Goal: Task Accomplishment & Management: Use online tool/utility

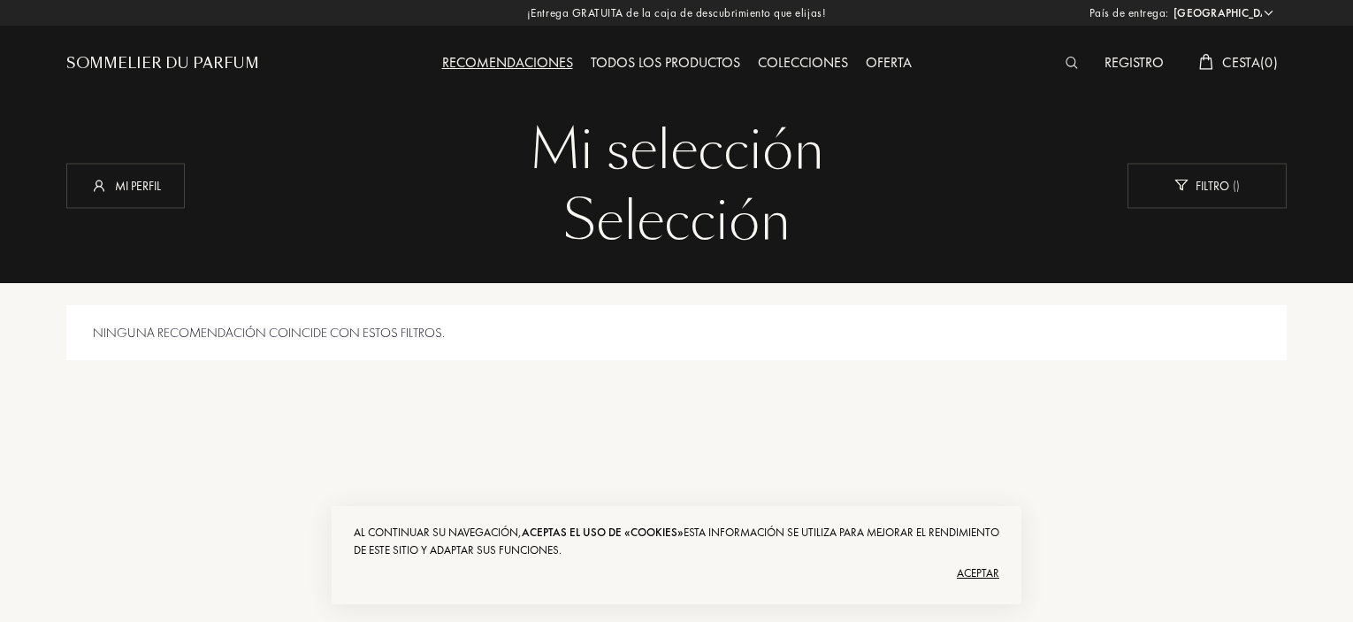
select select "PT"
click at [968, 566] on div "Aceptar" at bounding box center [677, 573] width 646 height 28
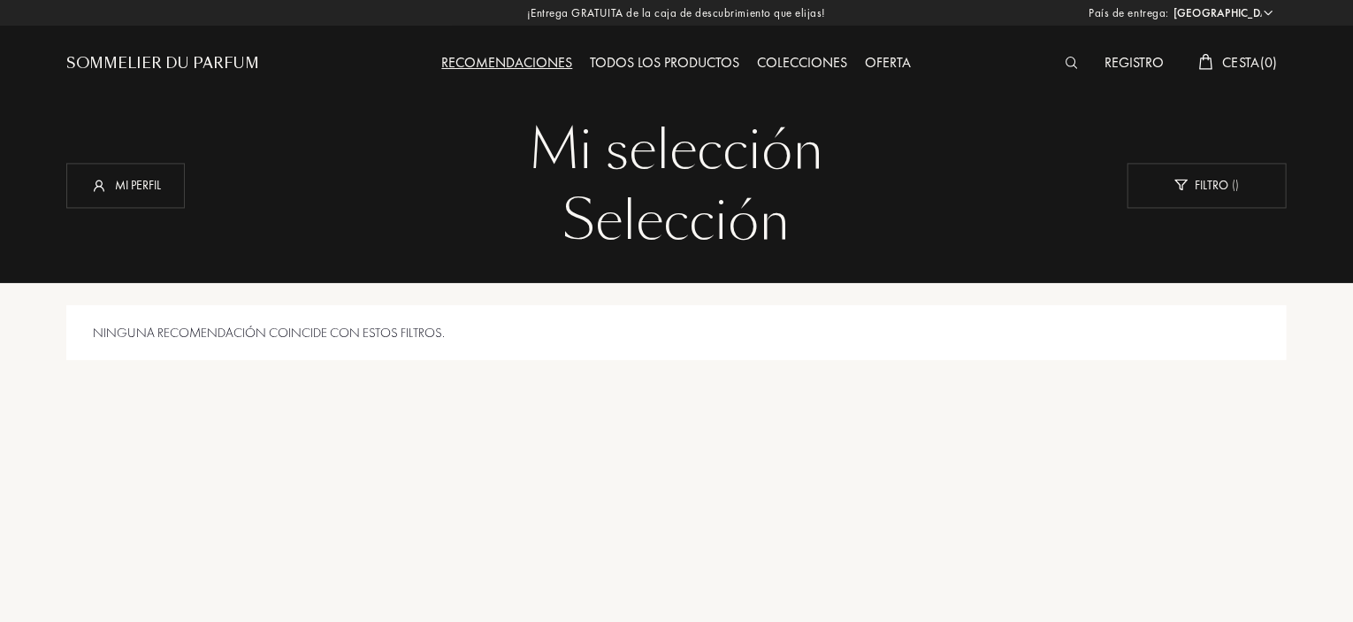
click at [246, 58] on div "Sommelier du Parfum" at bounding box center [162, 63] width 193 height 21
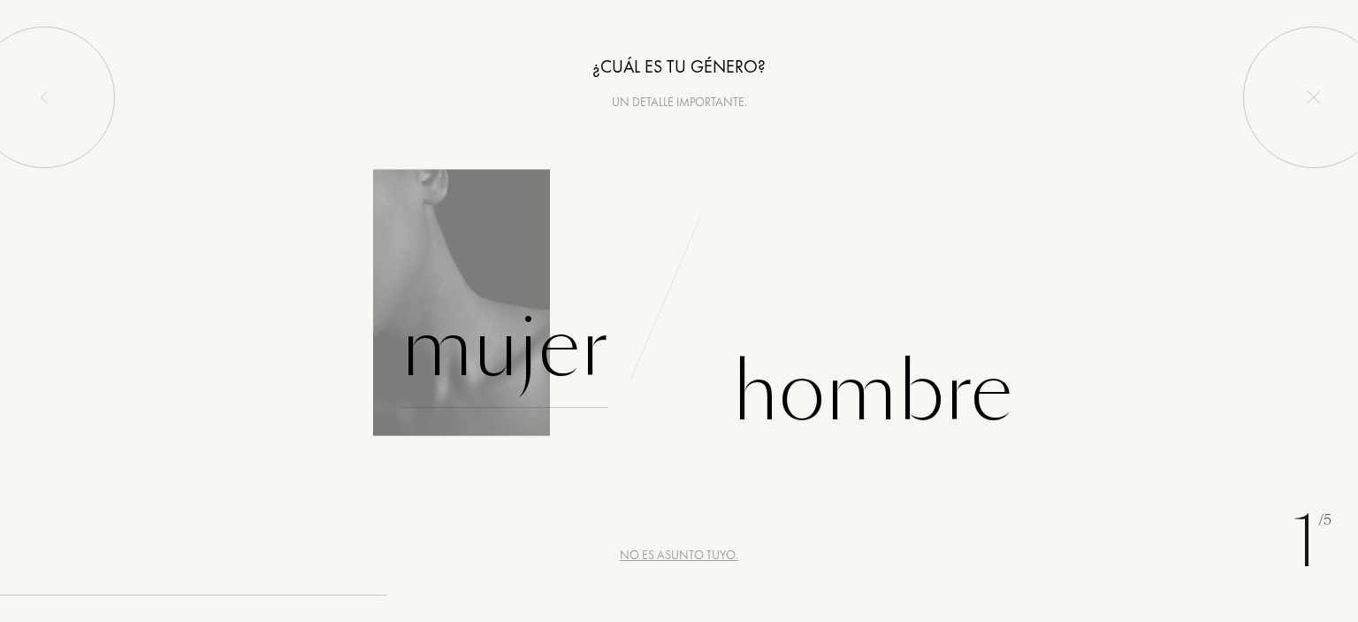
click at [546, 335] on div "Mujer" at bounding box center [505, 347] width 208 height 119
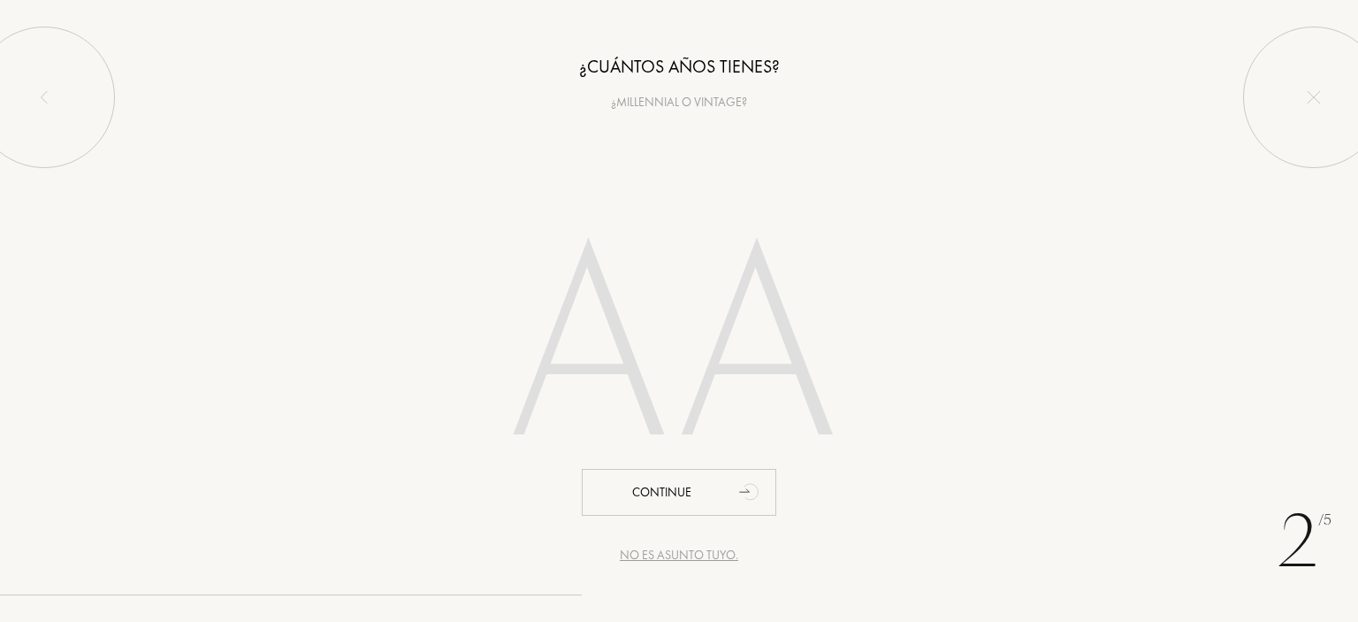
click at [612, 323] on input "number" at bounding box center [679, 352] width 504 height 358
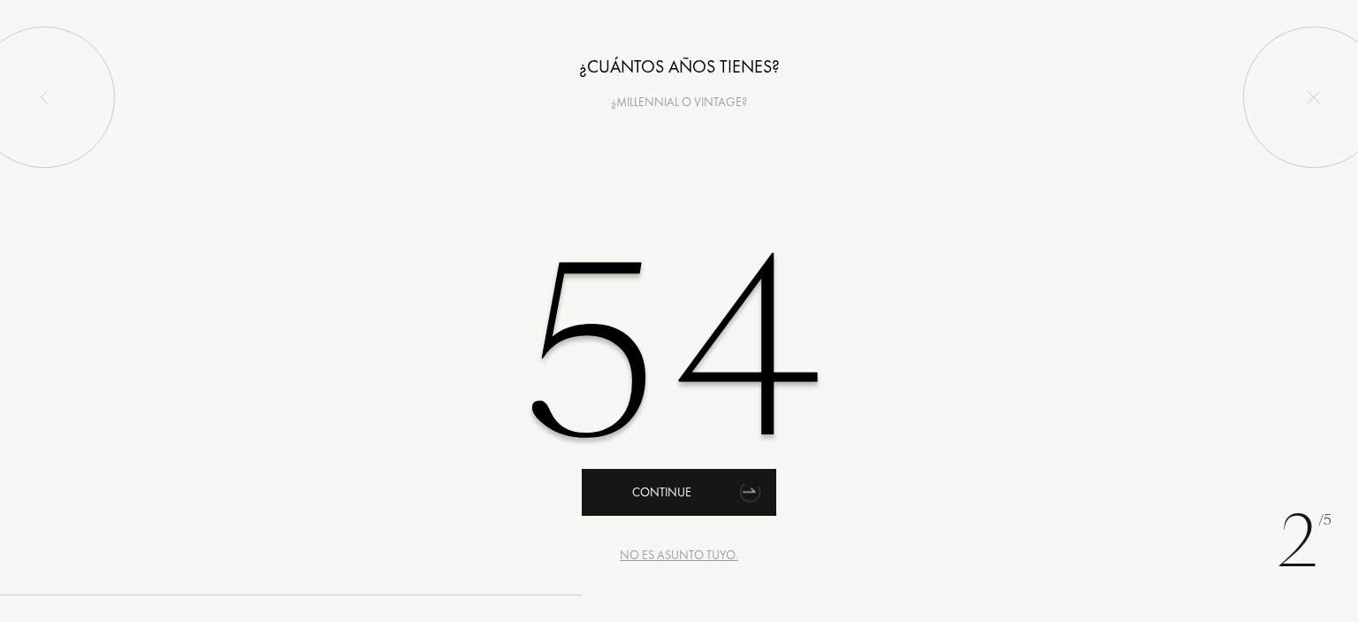
type input "54"
click at [695, 494] on div "Continue" at bounding box center [679, 492] width 195 height 47
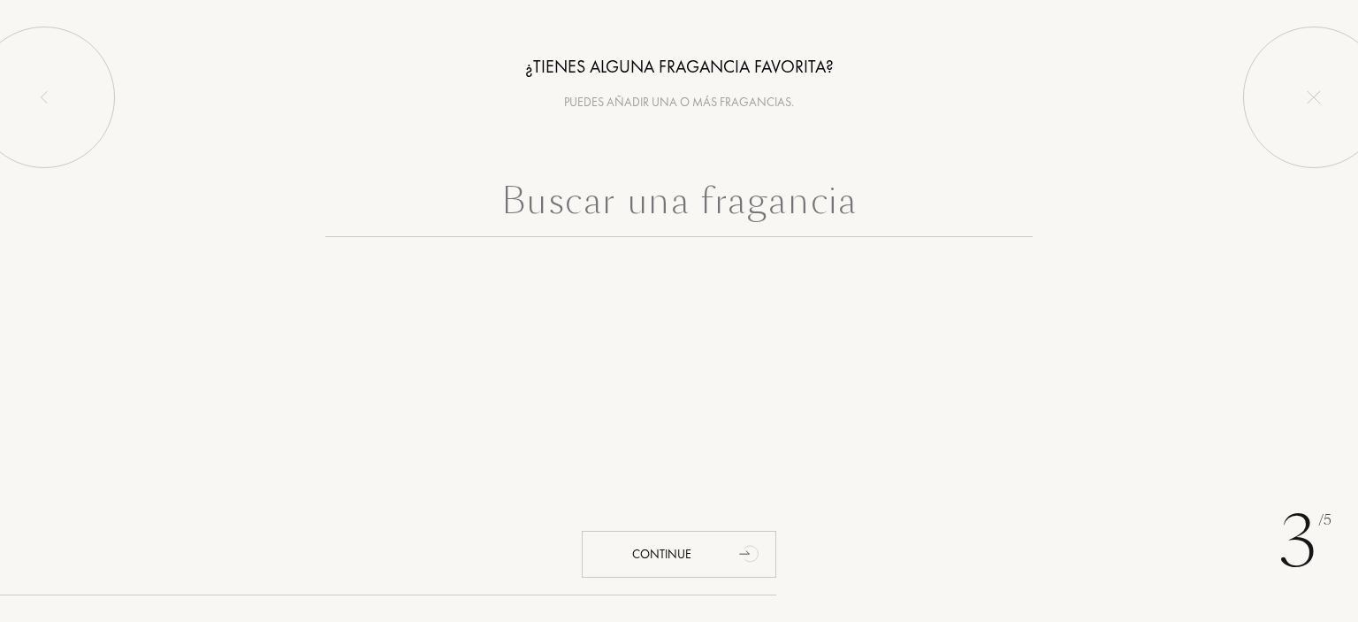
click at [545, 197] on input "text" at bounding box center [678, 205] width 707 height 64
paste input "Dolce & Gabbana Pour Femme EDT"
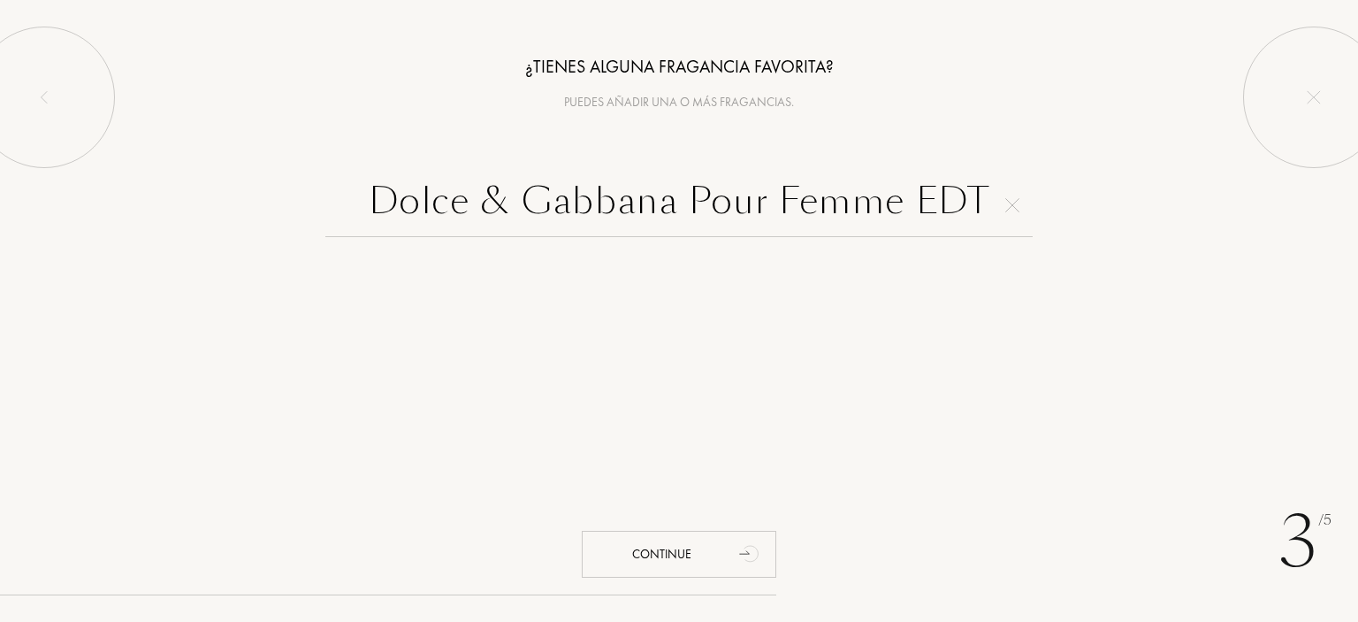
type input "Dolce & Gabbana Pour Femme EDT"
click at [661, 371] on div at bounding box center [679, 379] width 531 height 248
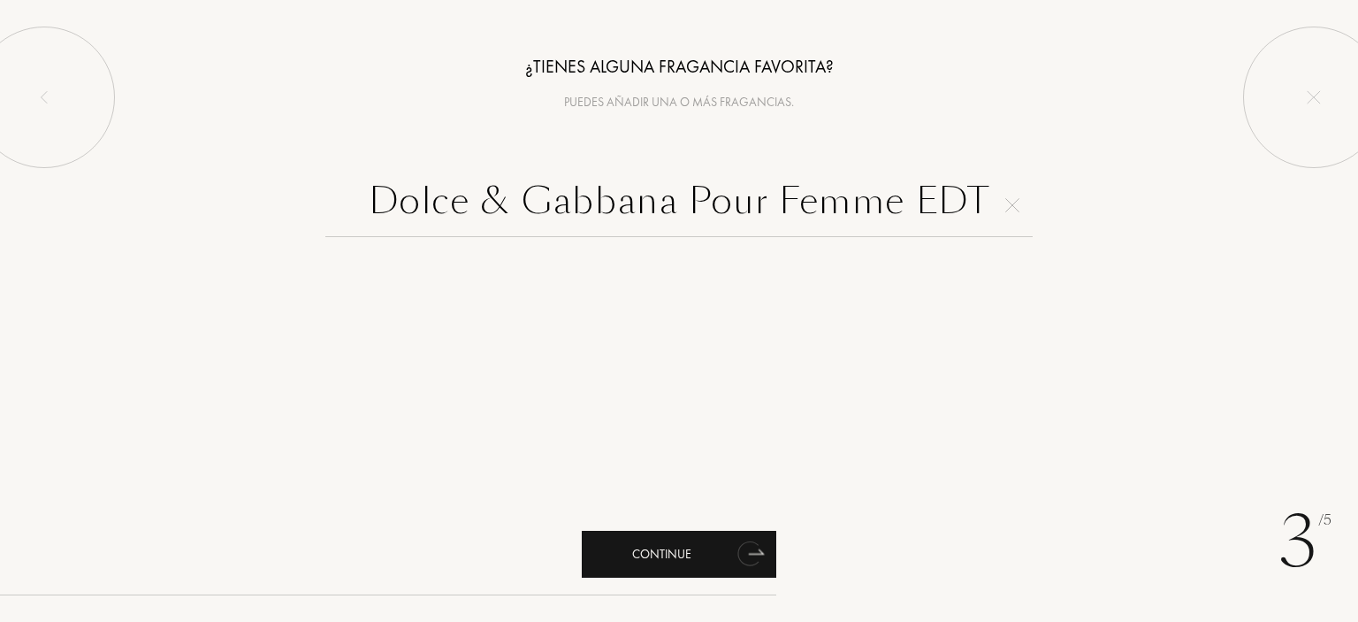
click at [673, 551] on div "Continue" at bounding box center [679, 554] width 195 height 47
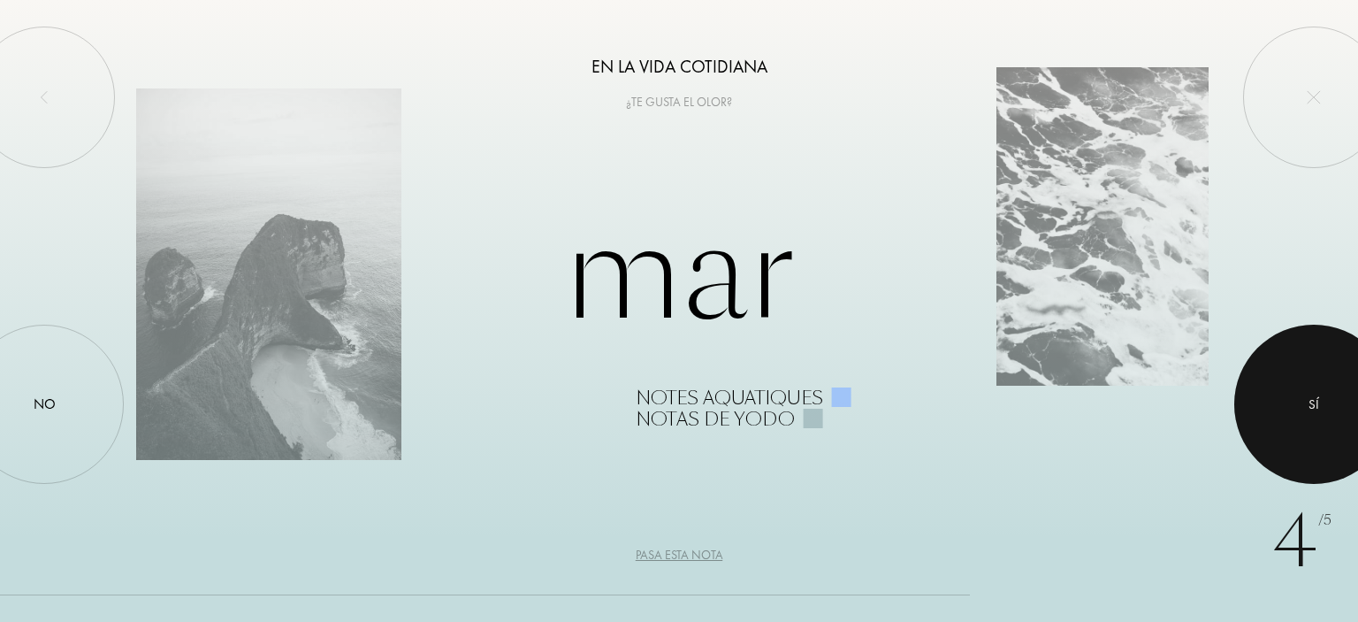
click at [1268, 399] on div at bounding box center [1313, 404] width 159 height 159
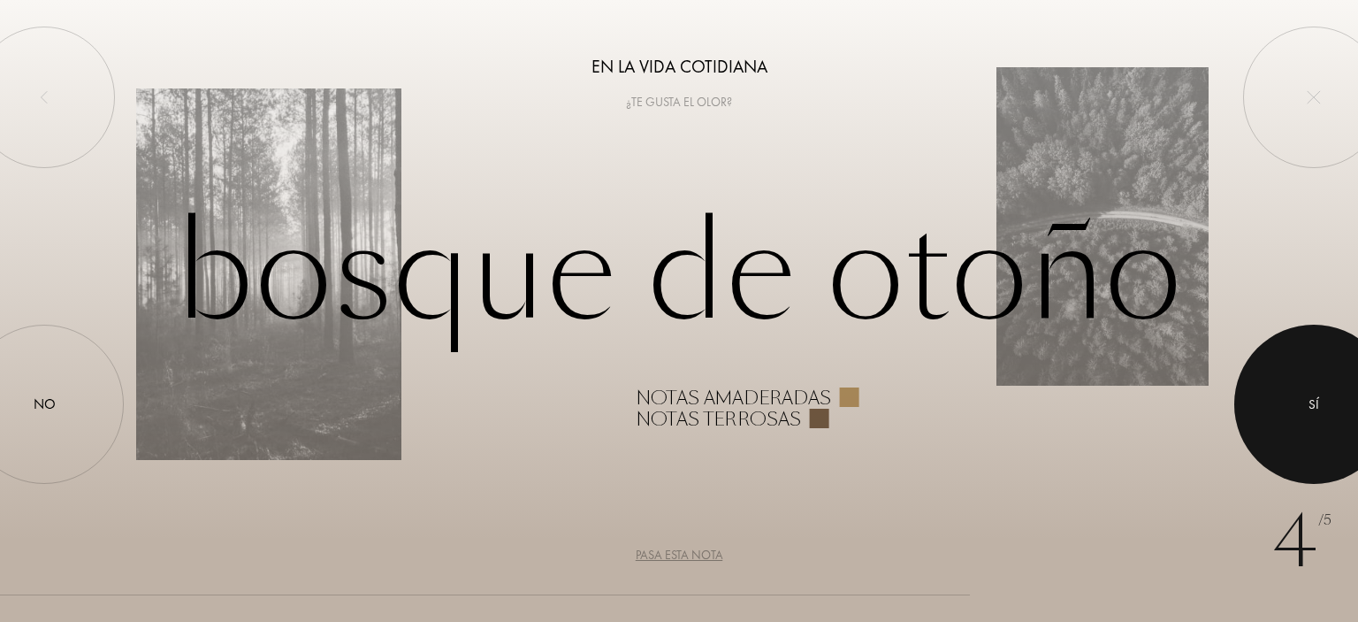
click at [1268, 399] on div at bounding box center [1313, 404] width 159 height 159
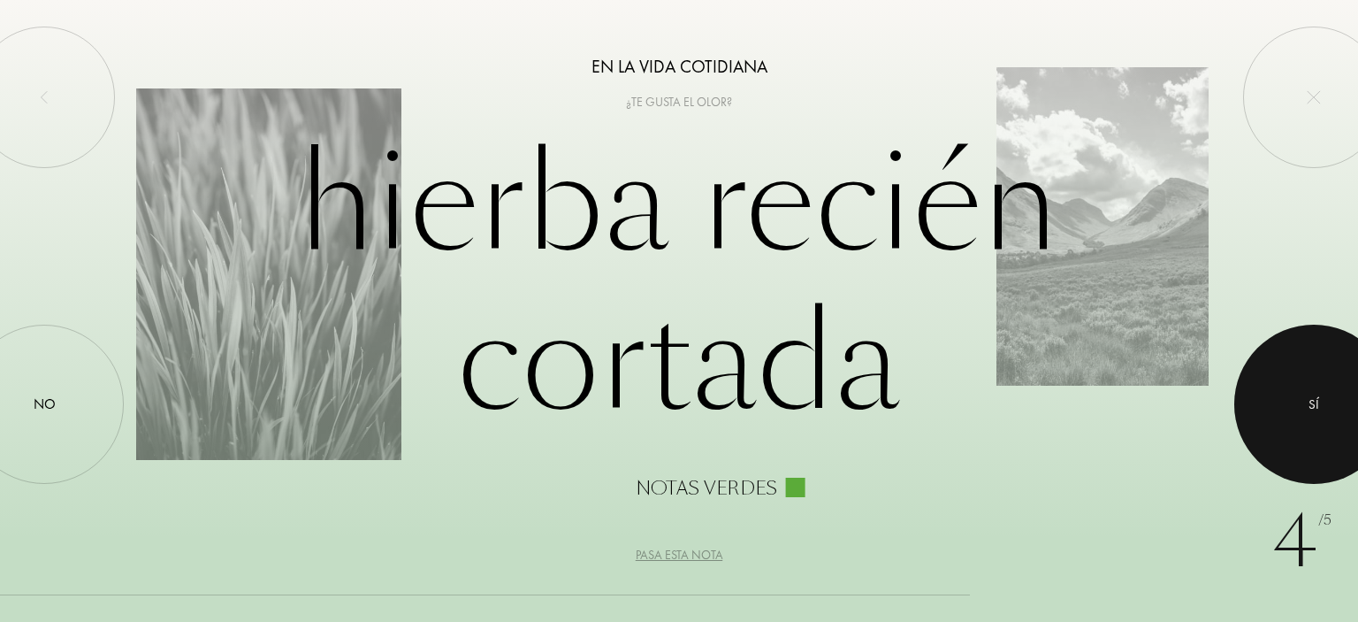
click at [1268, 399] on div at bounding box center [1313, 404] width 159 height 159
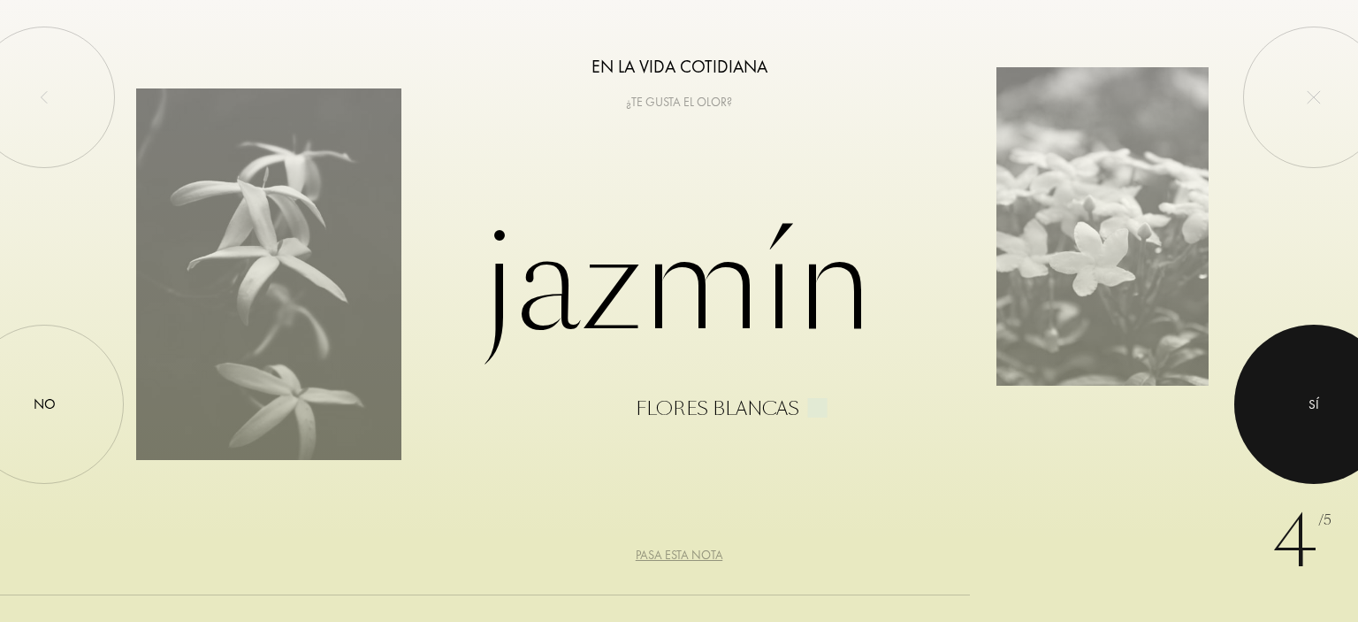
click at [1268, 399] on div at bounding box center [1313, 404] width 159 height 159
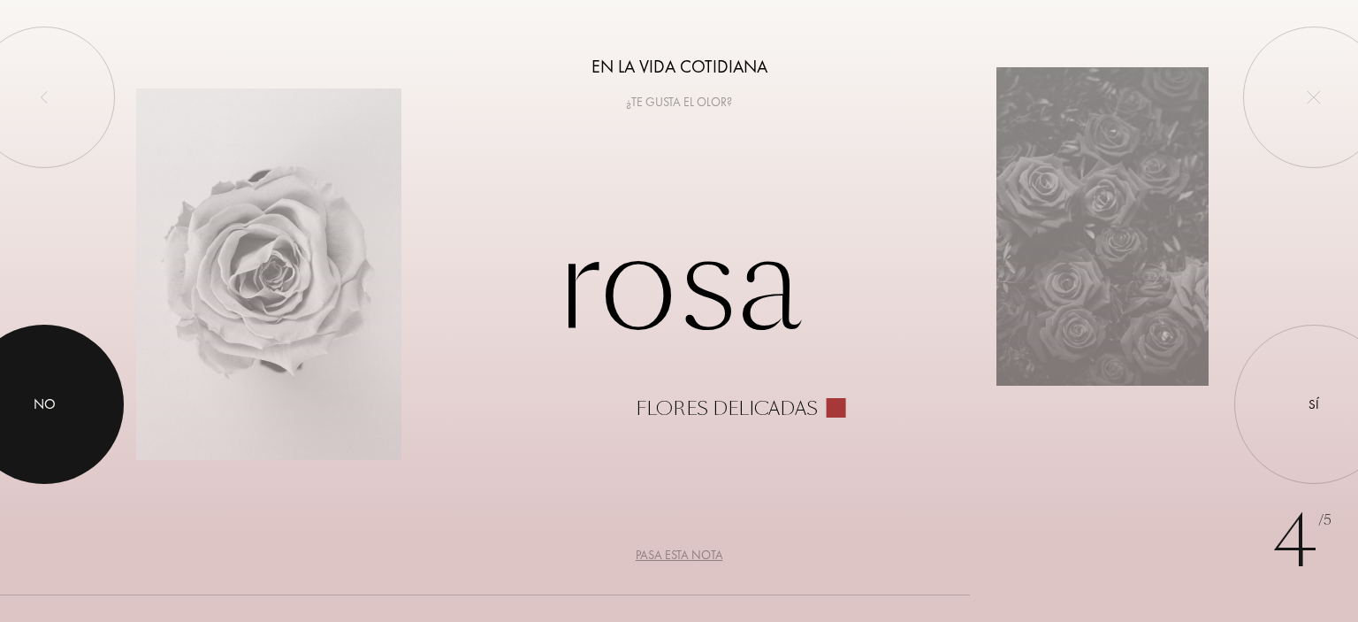
click at [49, 405] on div "No" at bounding box center [45, 403] width 22 height 21
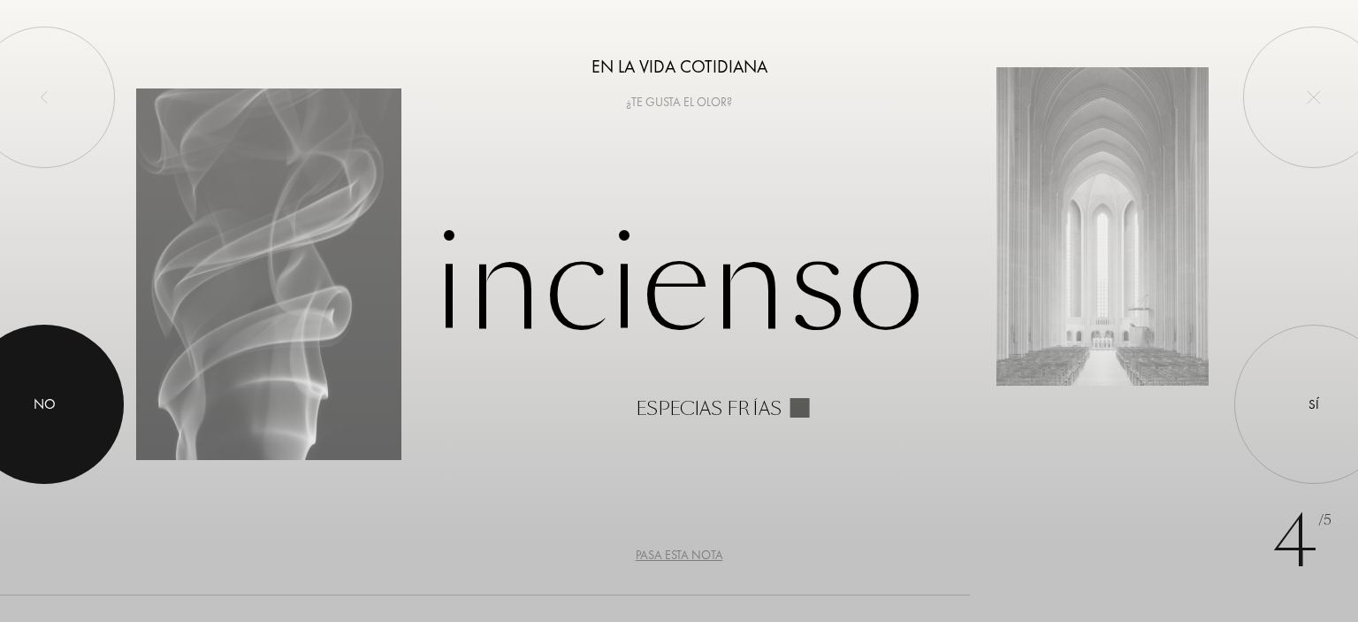
click at [65, 407] on div at bounding box center [44, 404] width 159 height 159
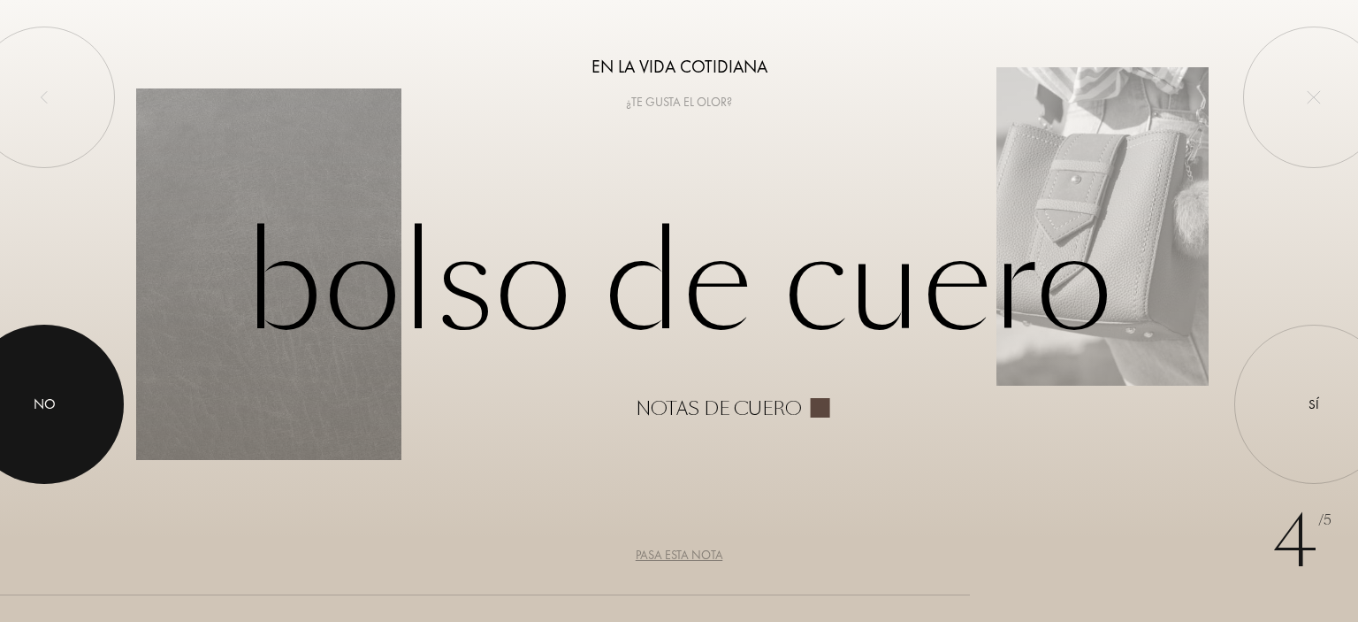
click at [47, 413] on div "No" at bounding box center [45, 403] width 22 height 21
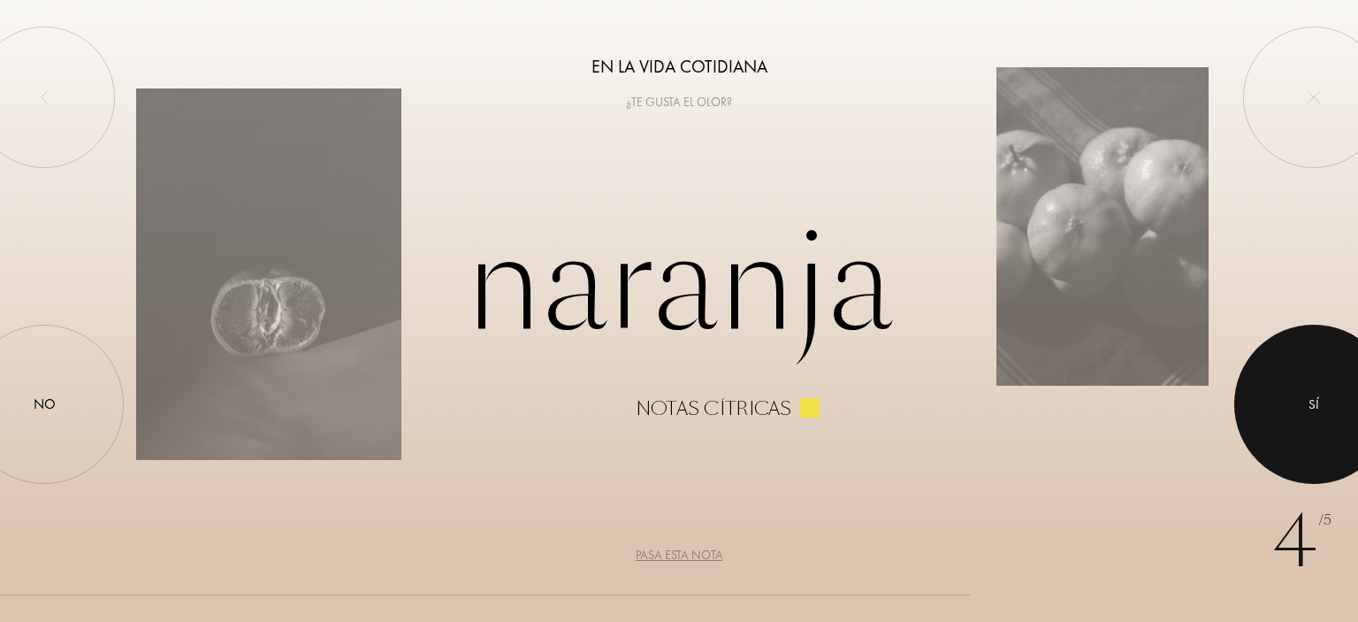
click at [1308, 402] on div at bounding box center [1313, 404] width 159 height 159
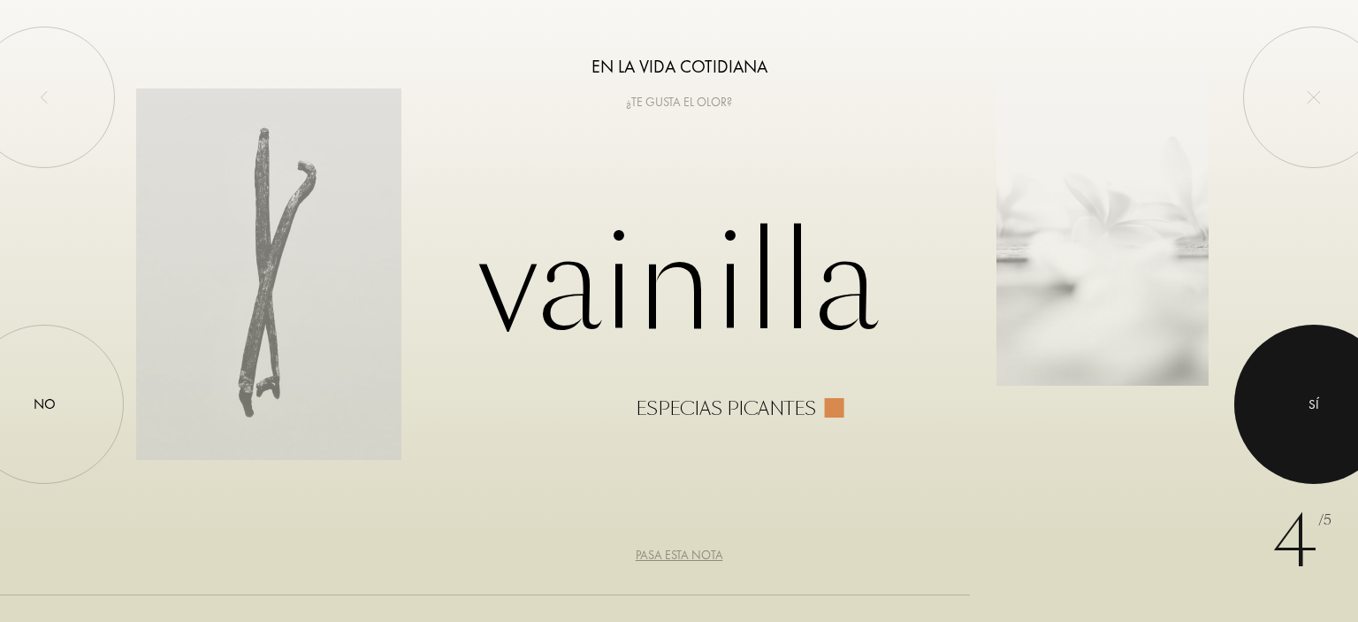
click at [1308, 402] on div at bounding box center [1313, 404] width 159 height 159
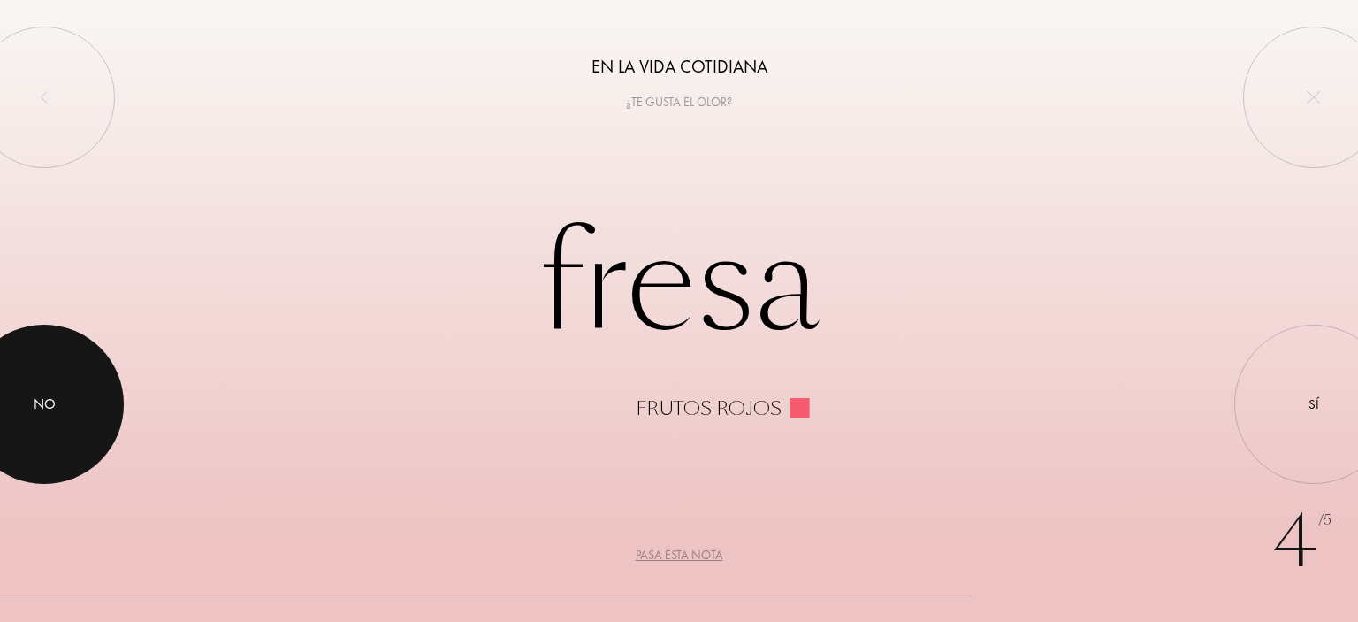
click at [82, 375] on div at bounding box center [44, 404] width 159 height 159
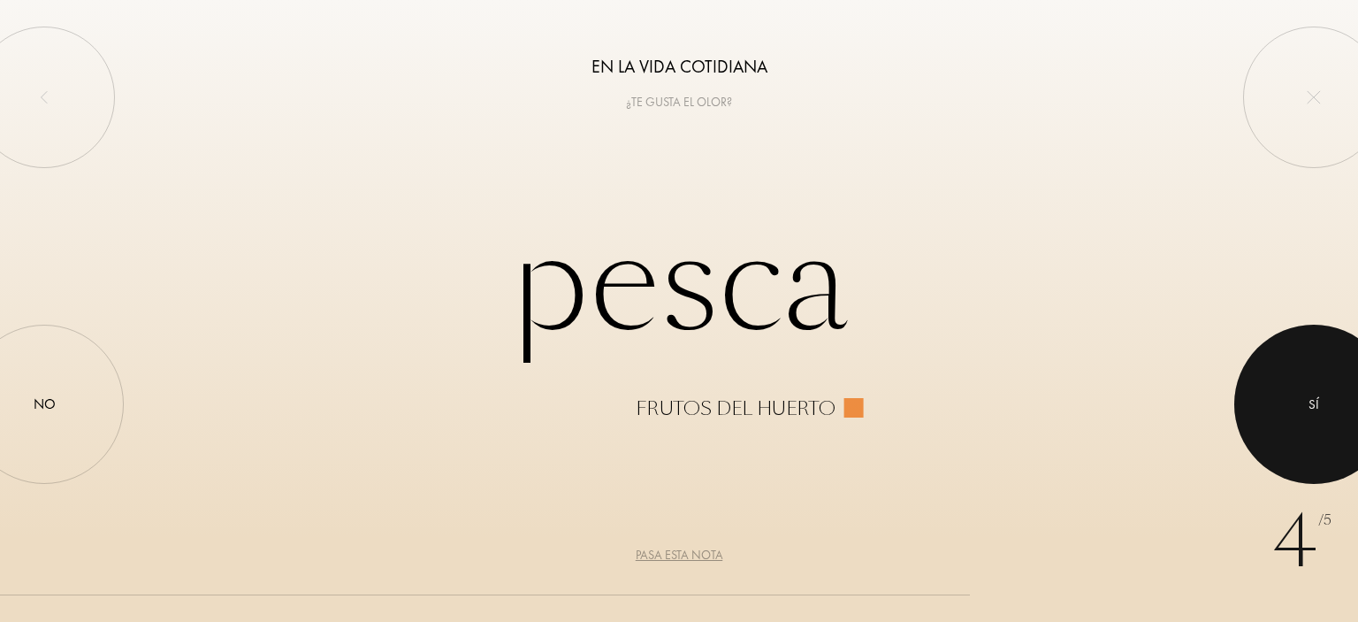
click at [1280, 406] on div at bounding box center [1313, 404] width 159 height 159
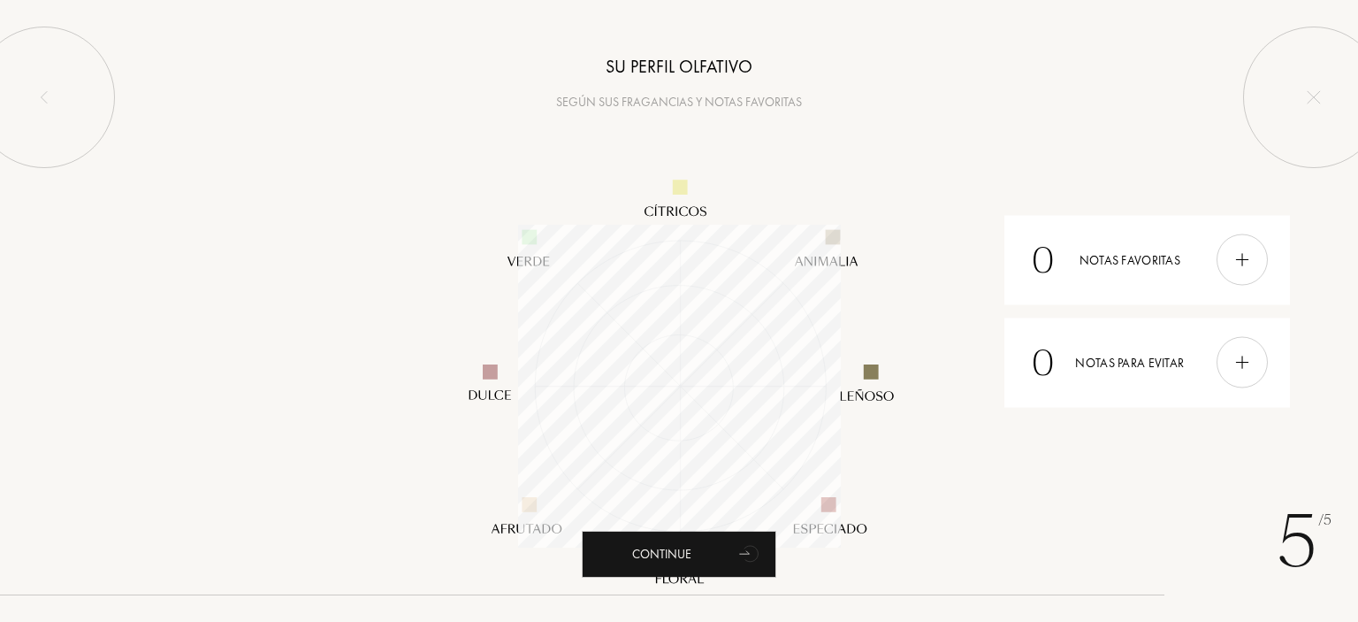
scroll to position [323, 323]
click at [1139, 256] on div "0 Notas favoritas" at bounding box center [1148, 259] width 286 height 89
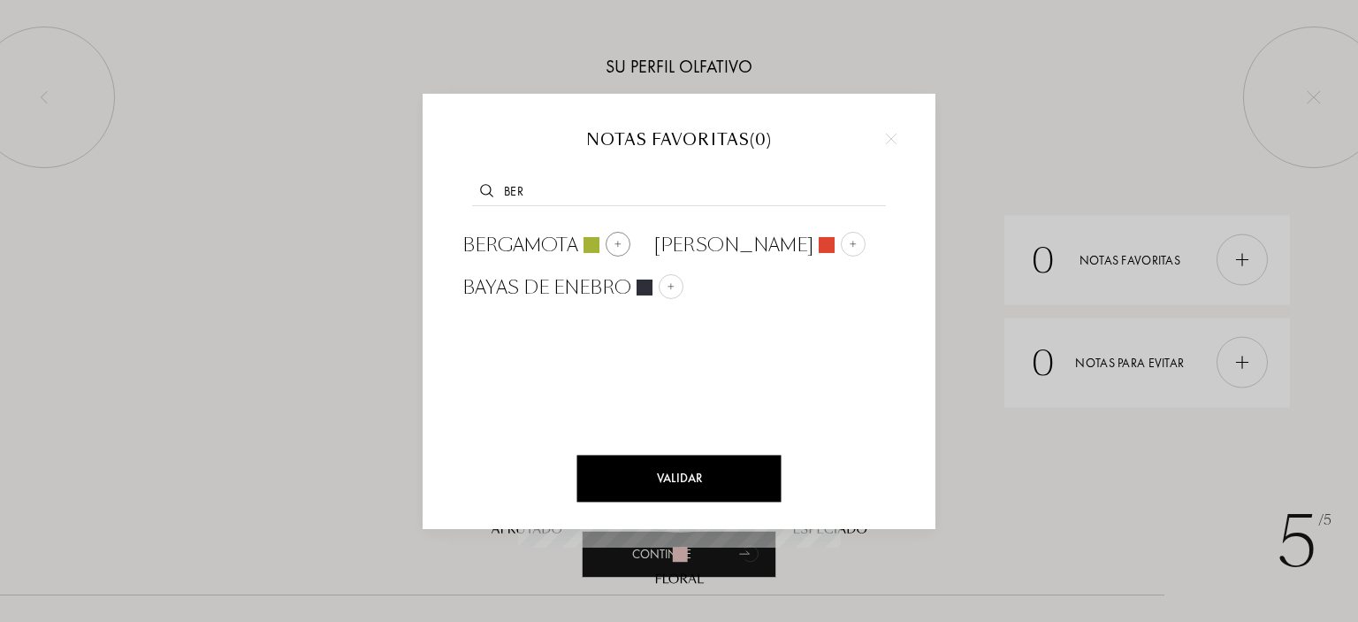
type input "ber"
click at [617, 242] on img at bounding box center [618, 244] width 9 height 9
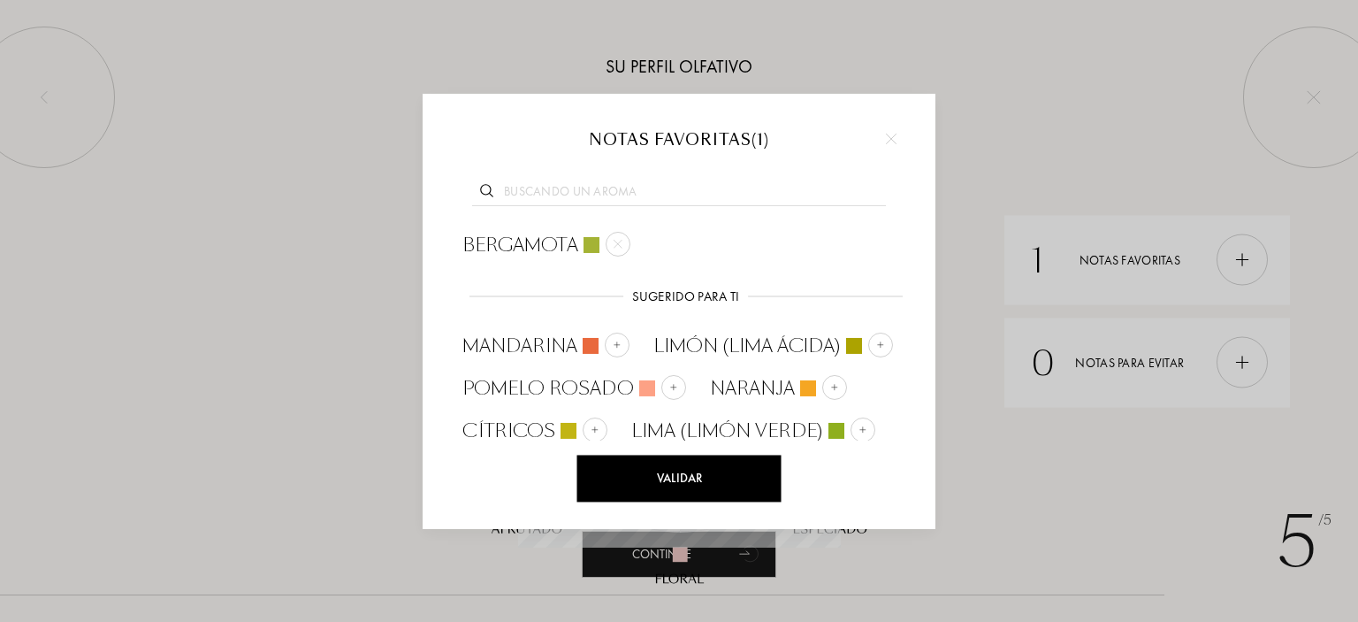
click at [608, 191] on input "text" at bounding box center [679, 194] width 414 height 24
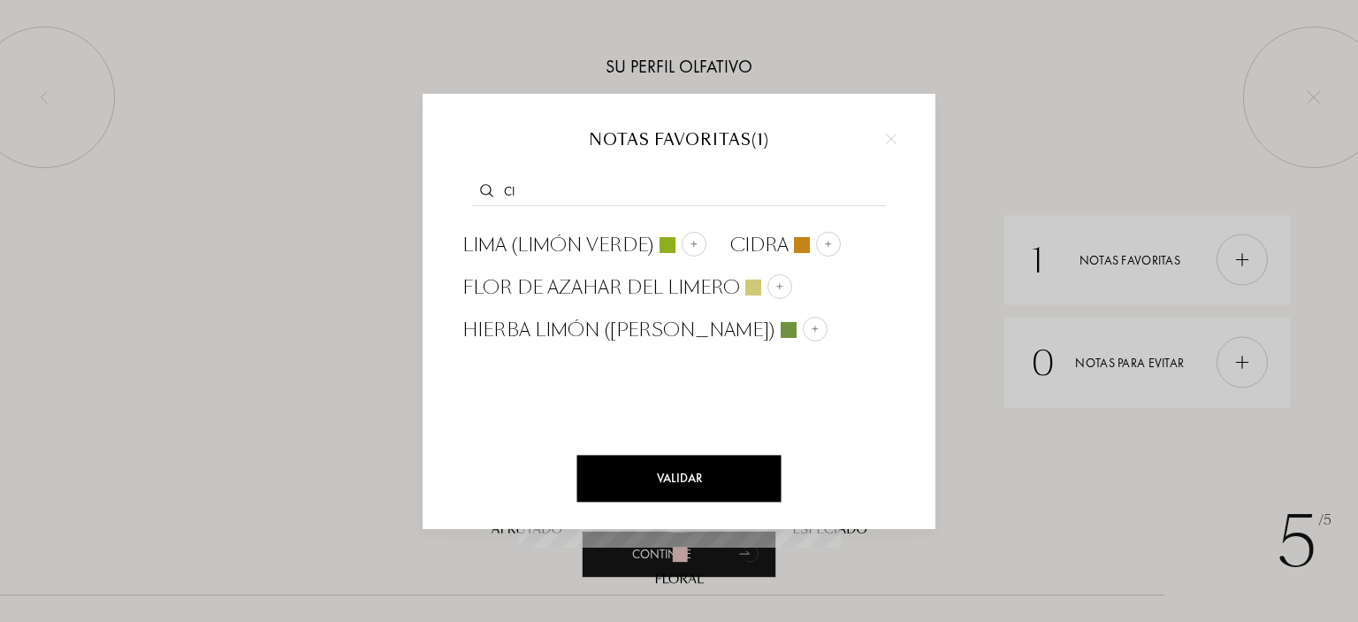
type input "c"
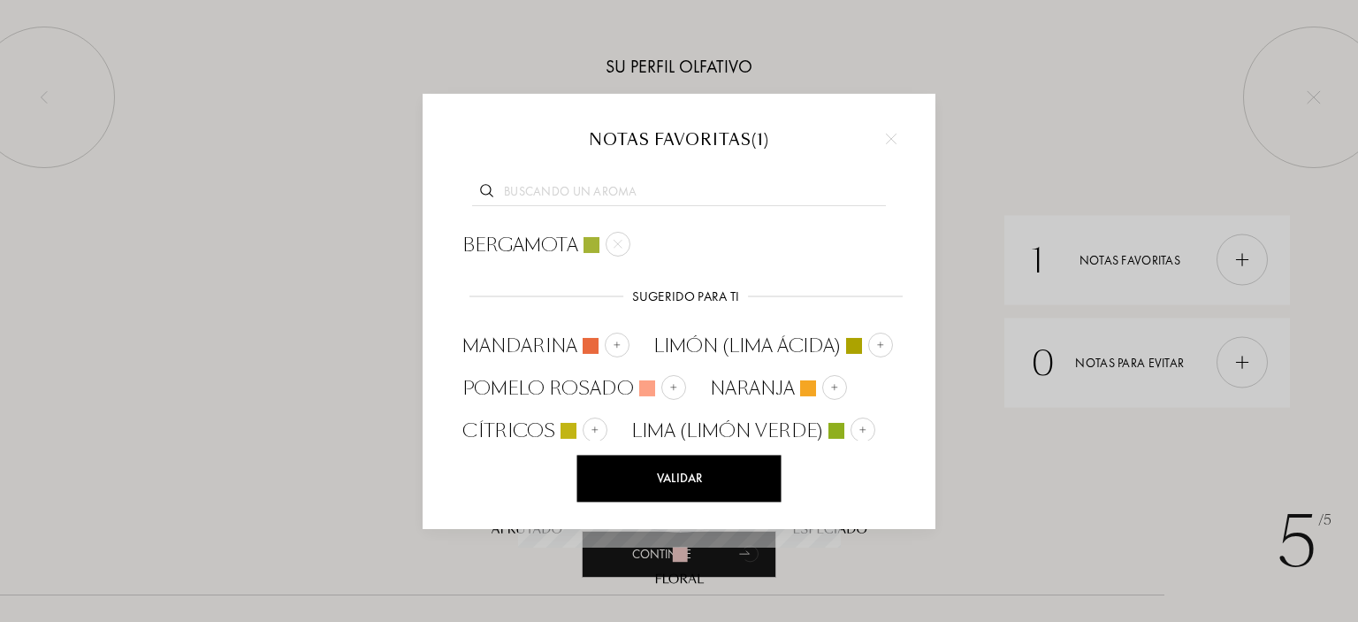
click at [577, 180] on div at bounding box center [679, 190] width 460 height 68
click at [569, 192] on input "text" at bounding box center [679, 194] width 414 height 24
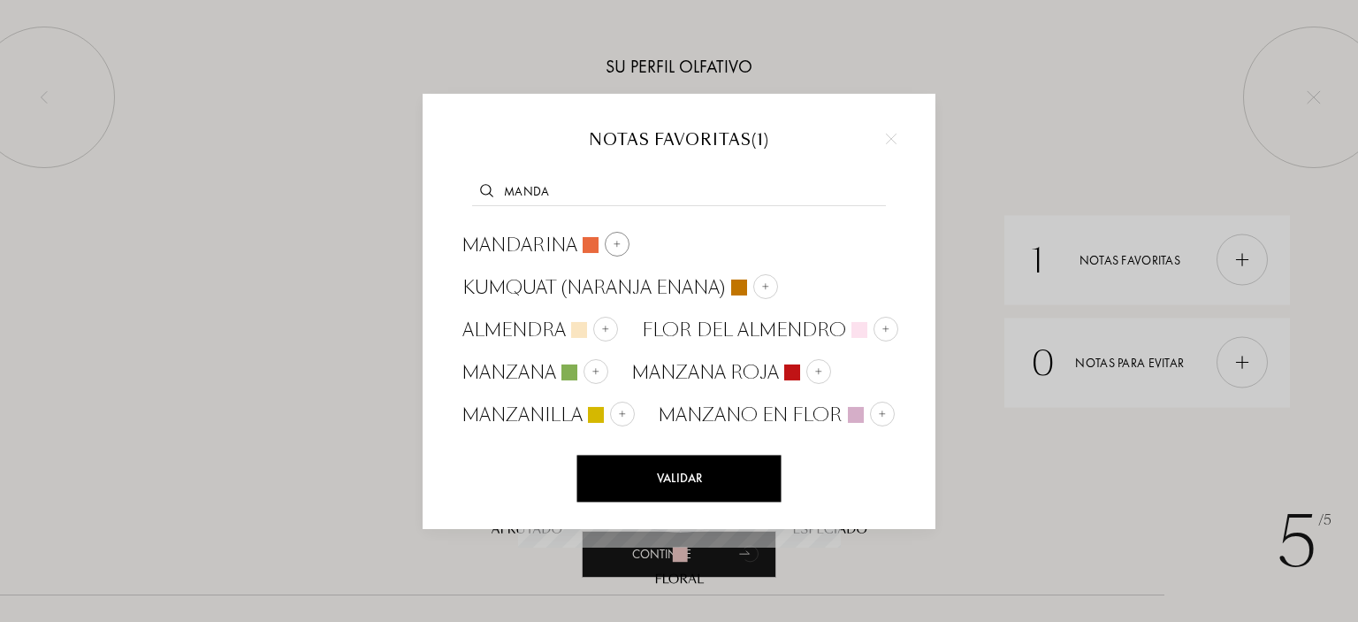
type input "manda"
click at [619, 247] on img at bounding box center [617, 244] width 9 height 9
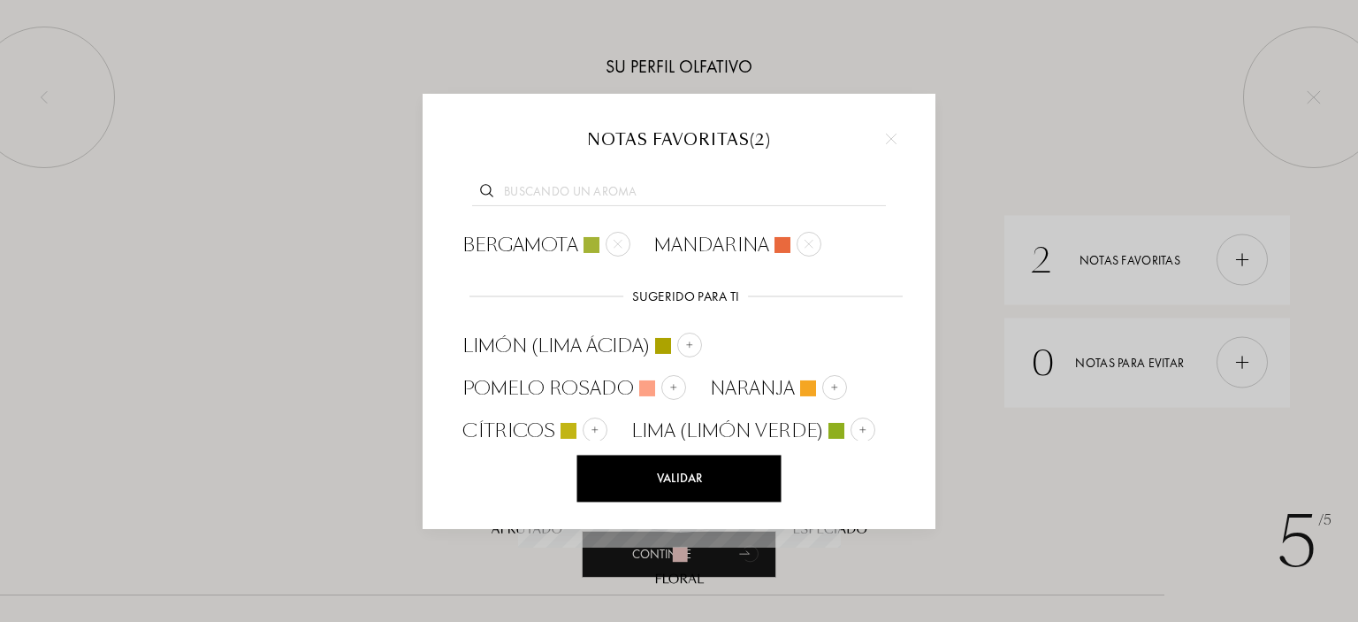
click at [589, 194] on input "text" at bounding box center [679, 194] width 414 height 24
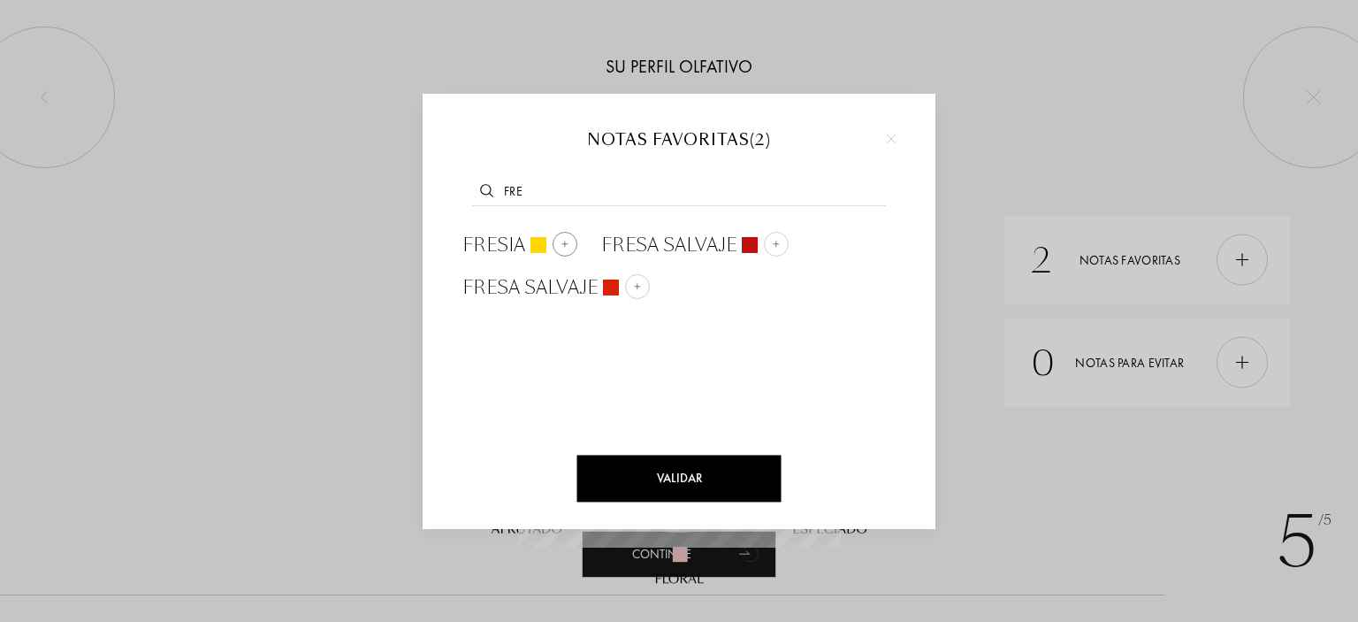
type input "fre"
click at [564, 237] on div at bounding box center [565, 244] width 25 height 25
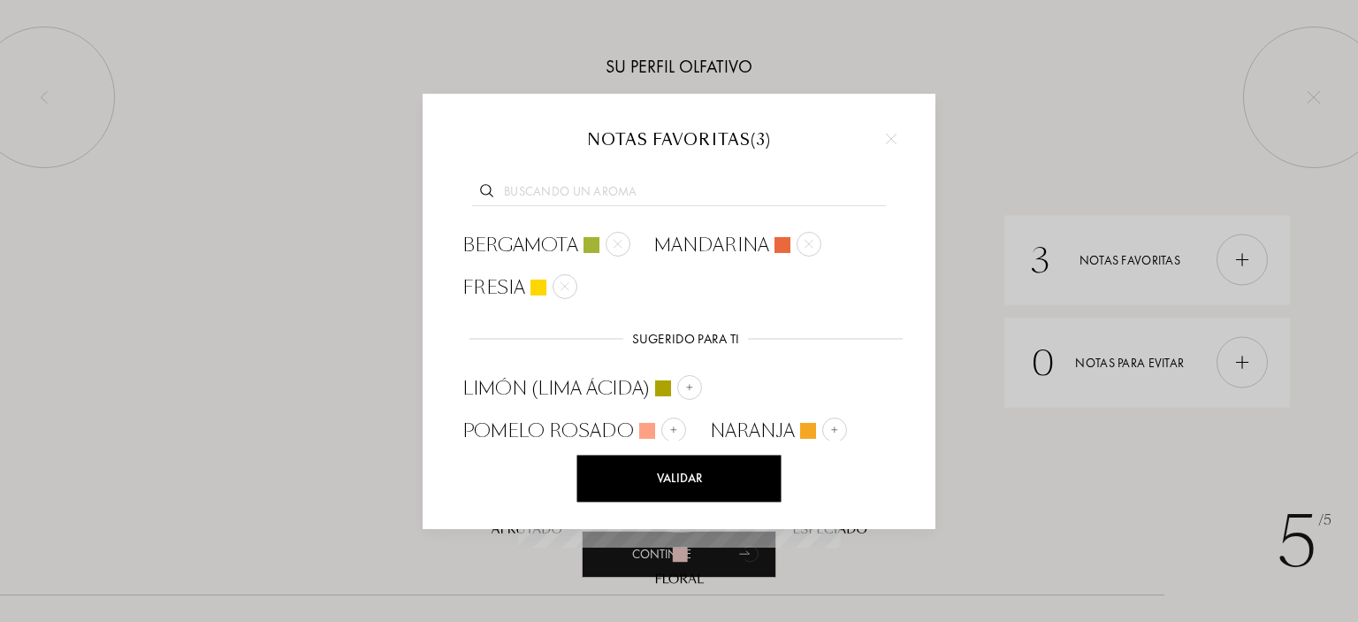
click at [554, 193] on input "text" at bounding box center [679, 194] width 414 height 24
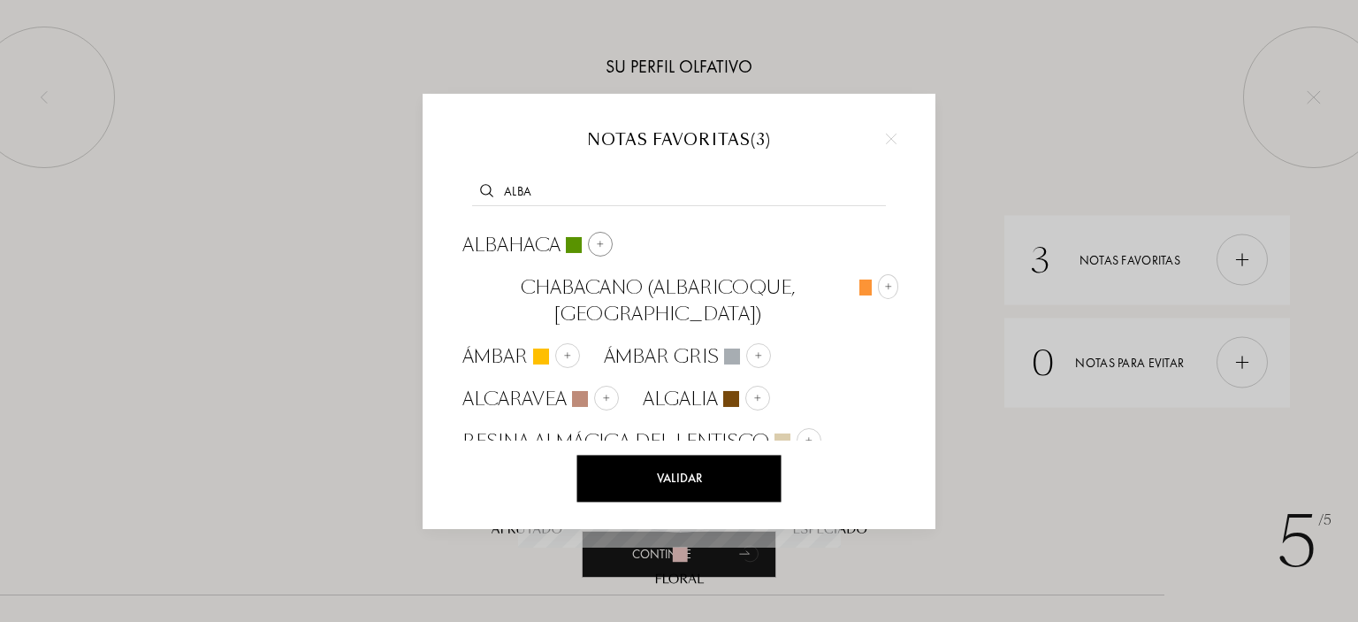
type input "alba"
click at [602, 241] on img at bounding box center [600, 244] width 9 height 9
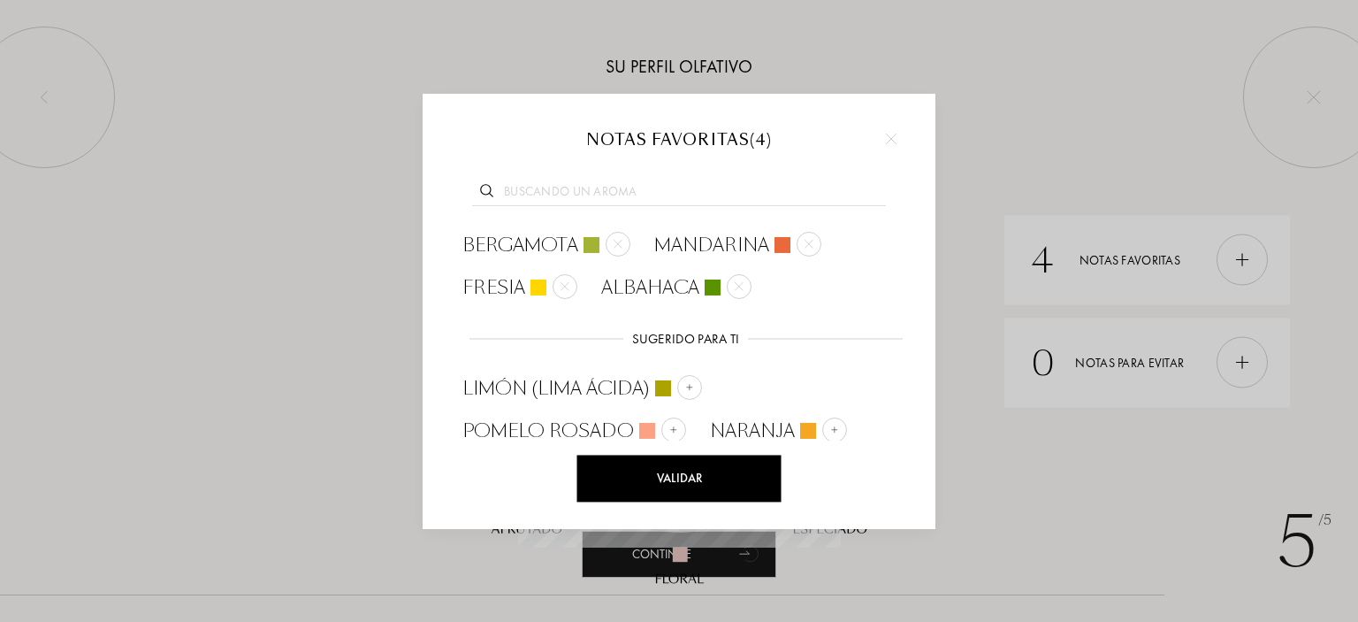
click at [578, 187] on input "text" at bounding box center [679, 194] width 414 height 24
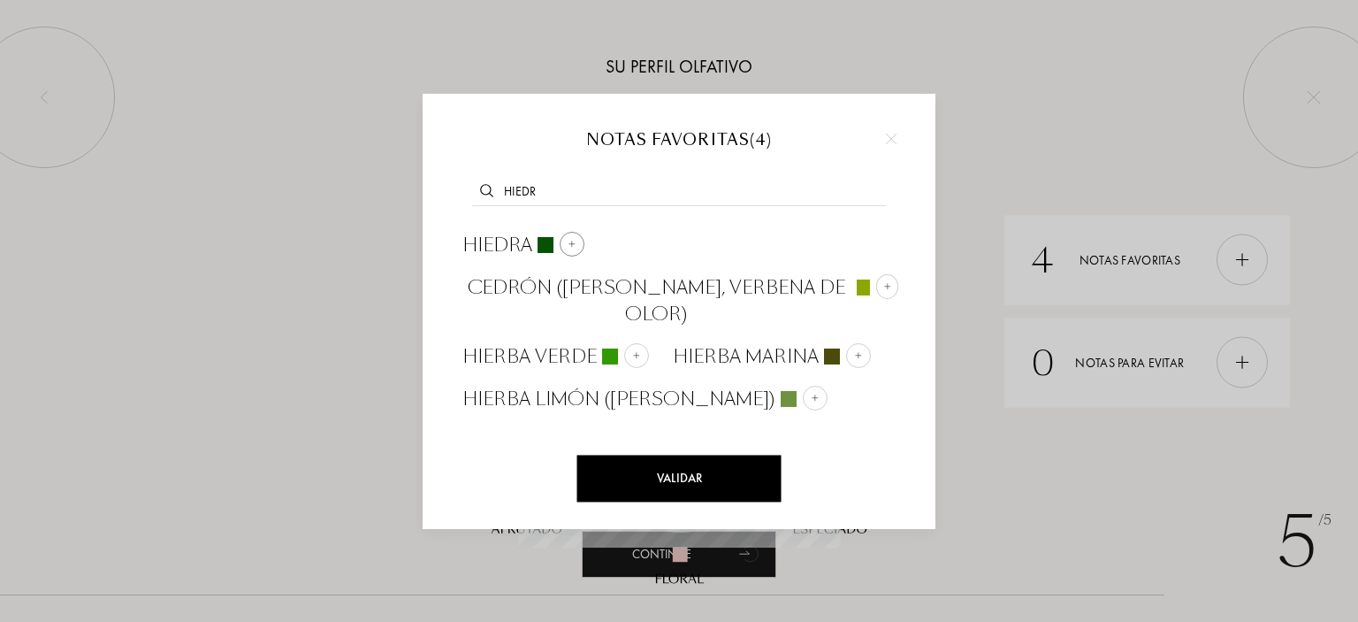
type input "hiedr"
click at [577, 241] on div at bounding box center [572, 244] width 25 height 25
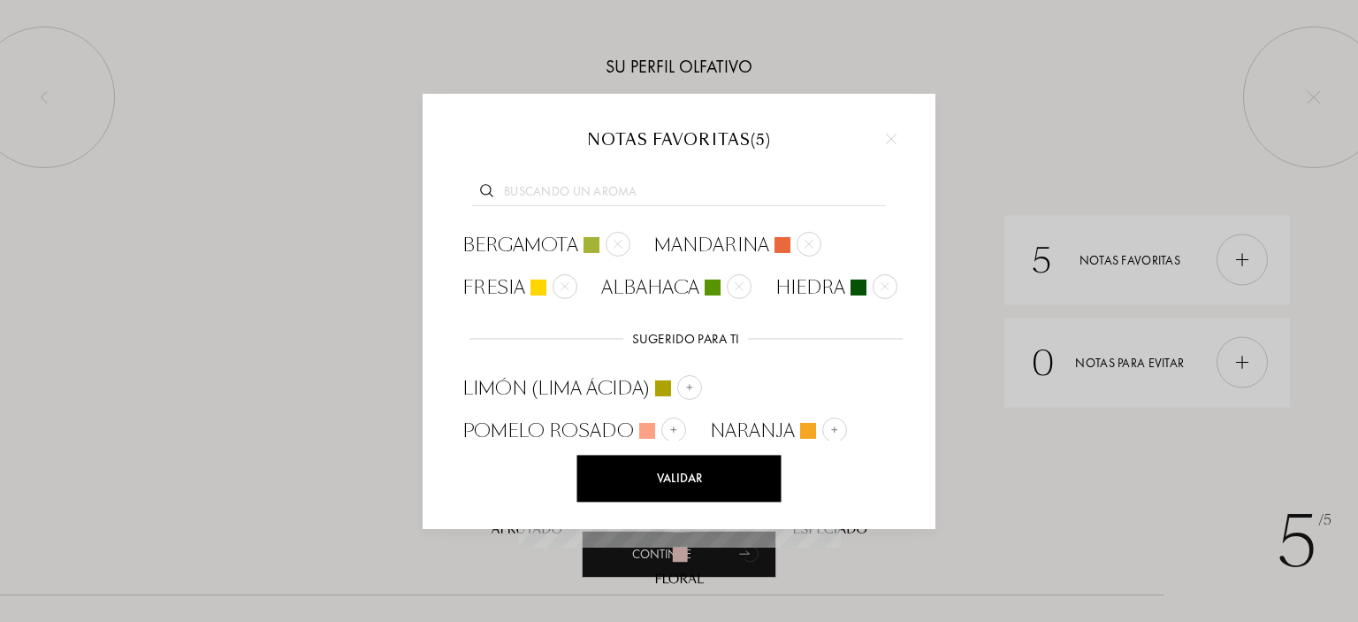
click at [571, 194] on input "text" at bounding box center [679, 194] width 414 height 24
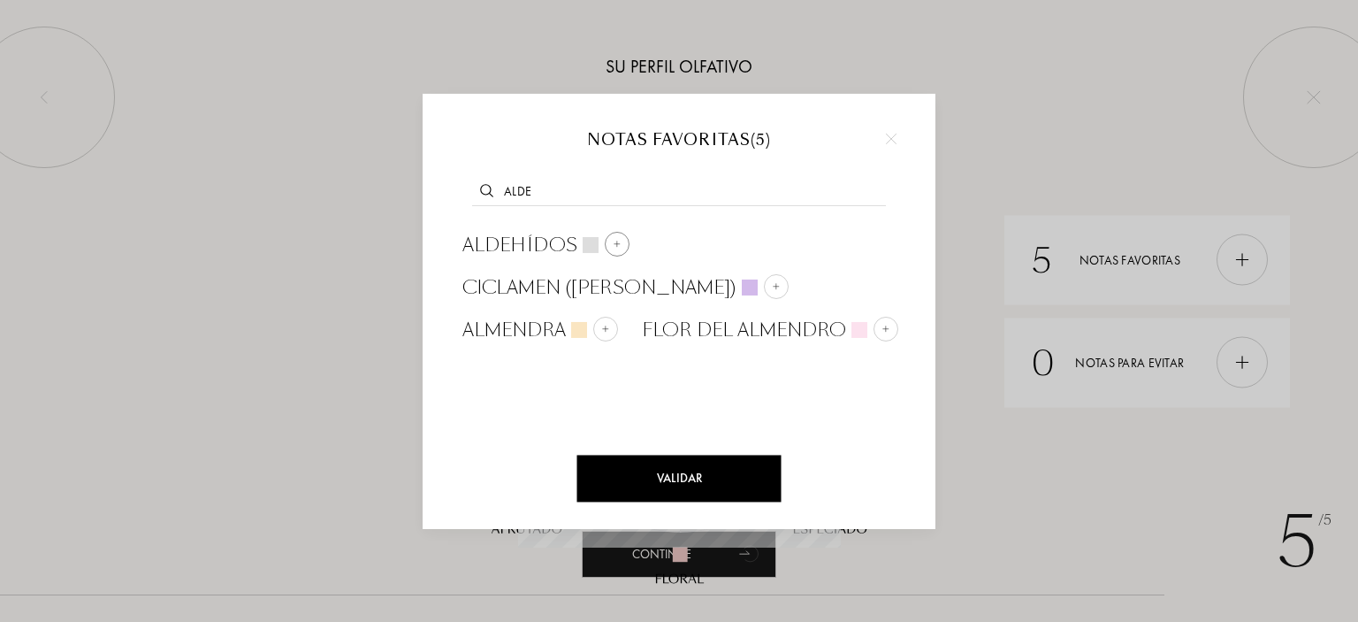
type input "alde"
click at [612, 236] on div at bounding box center [617, 244] width 25 height 25
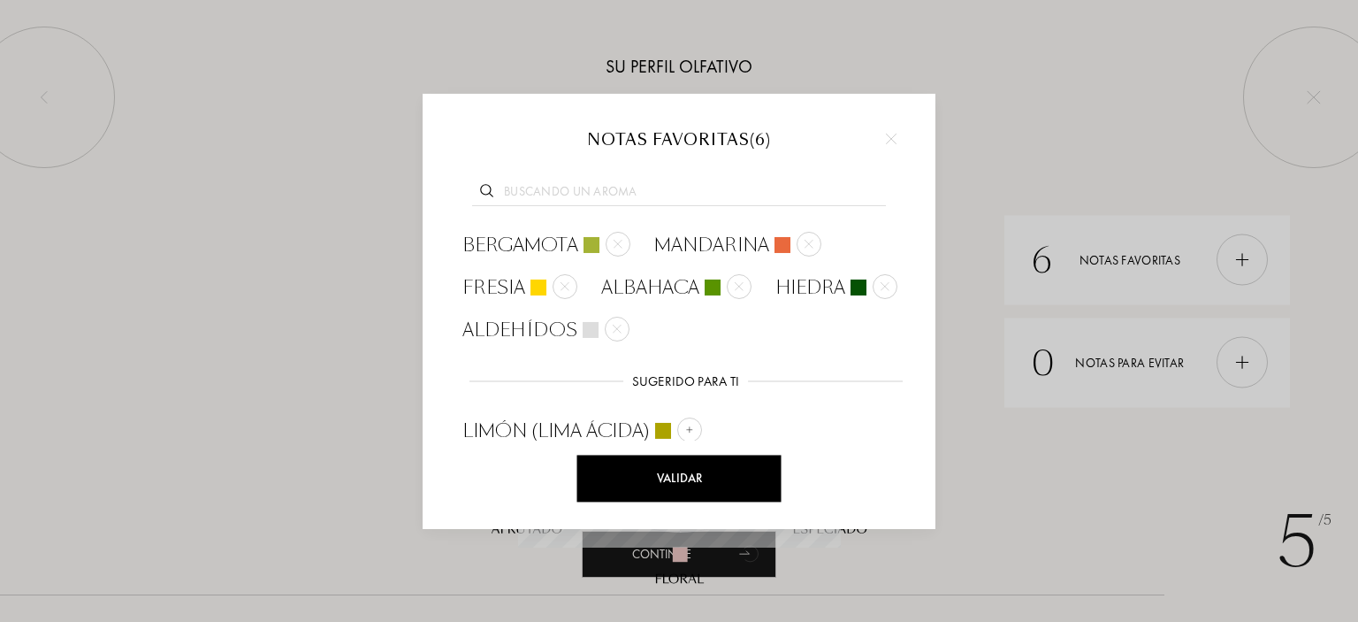
click at [582, 194] on input "text" at bounding box center [679, 194] width 414 height 24
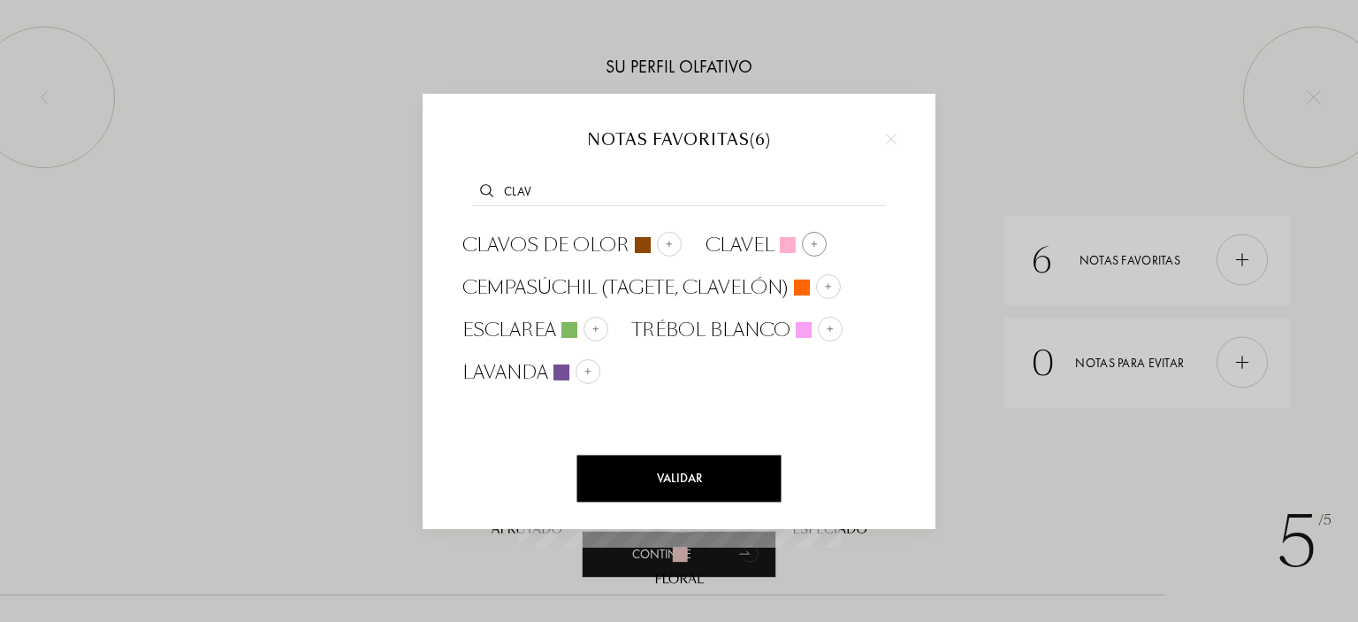
type input "clav"
click at [813, 240] on img at bounding box center [814, 244] width 9 height 9
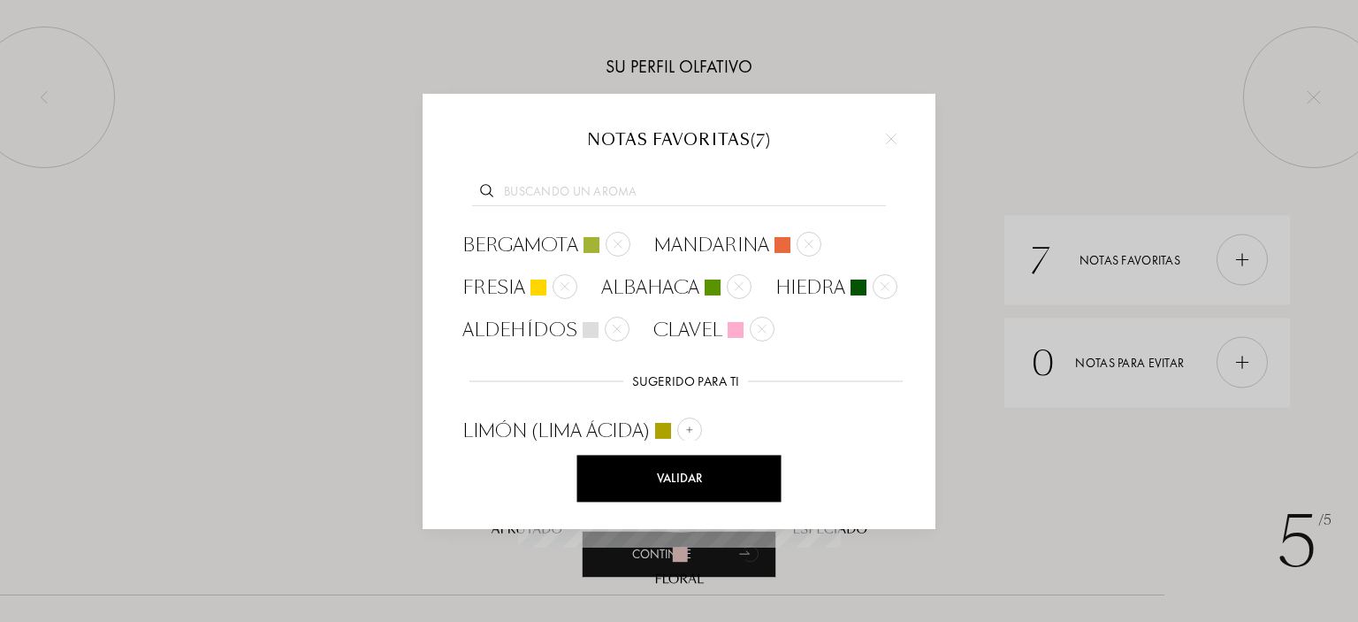
click at [543, 190] on input "text" at bounding box center [679, 194] width 414 height 24
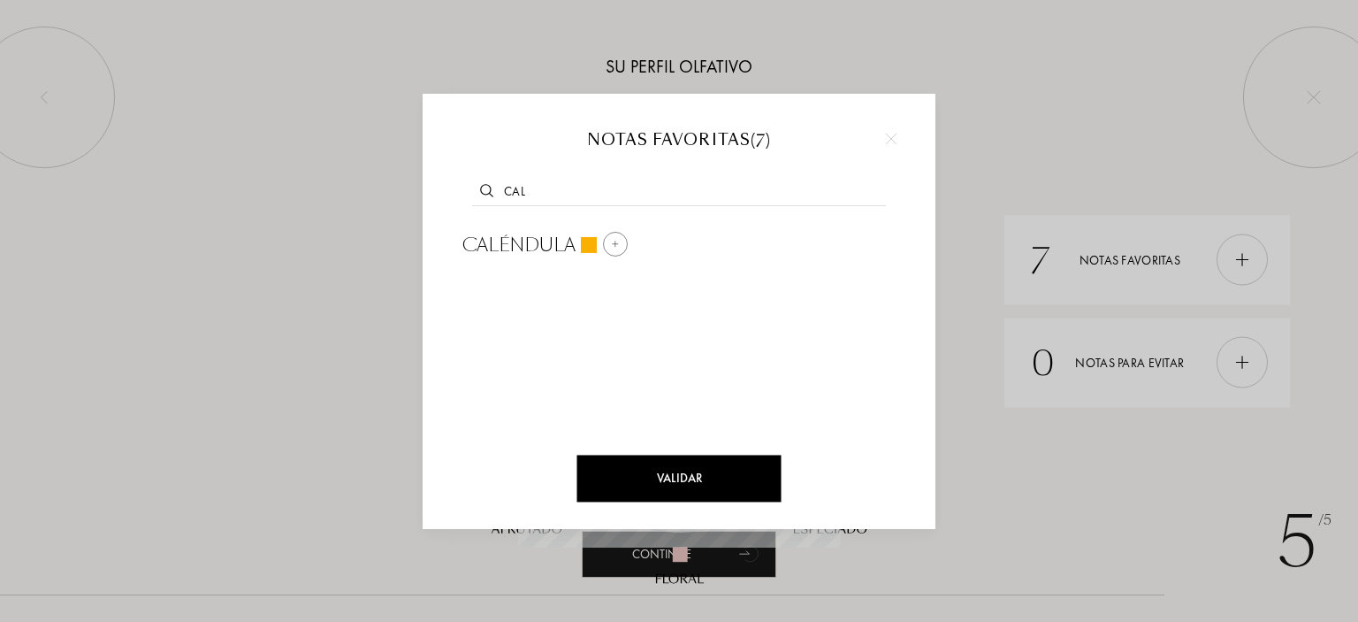
type input "cal"
click at [615, 230] on div "caléndula" at bounding box center [543, 245] width 189 height 42
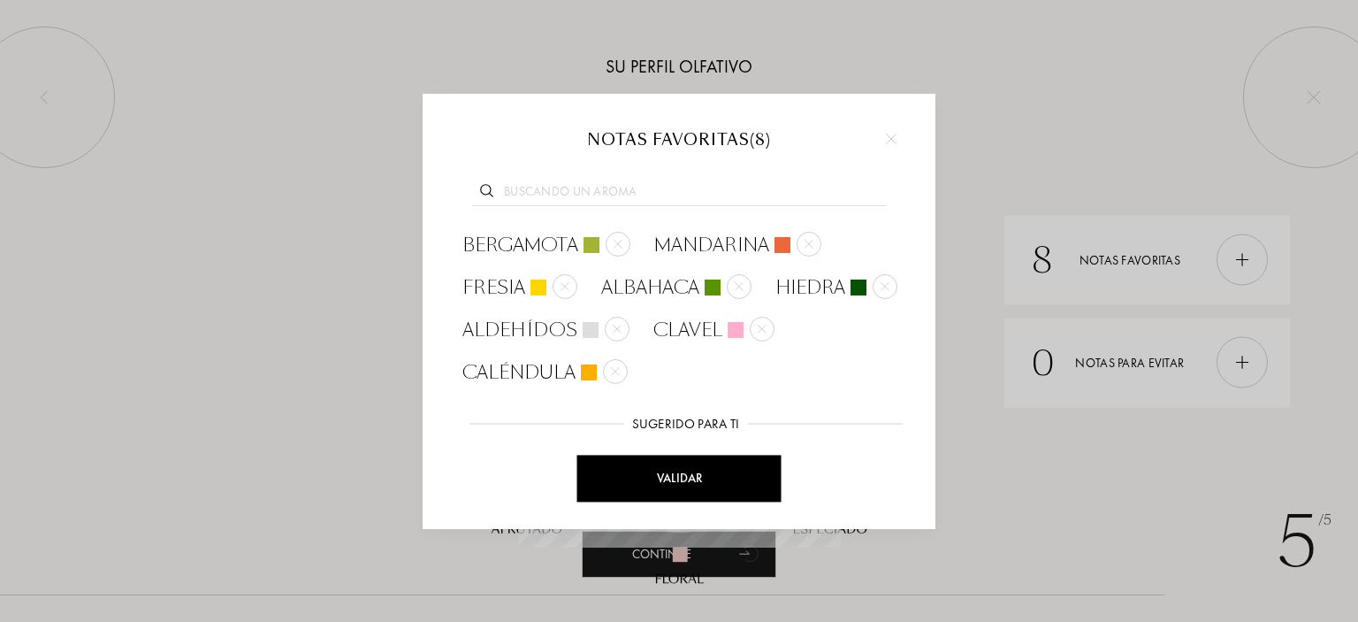
click at [560, 192] on input "text" at bounding box center [679, 194] width 414 height 24
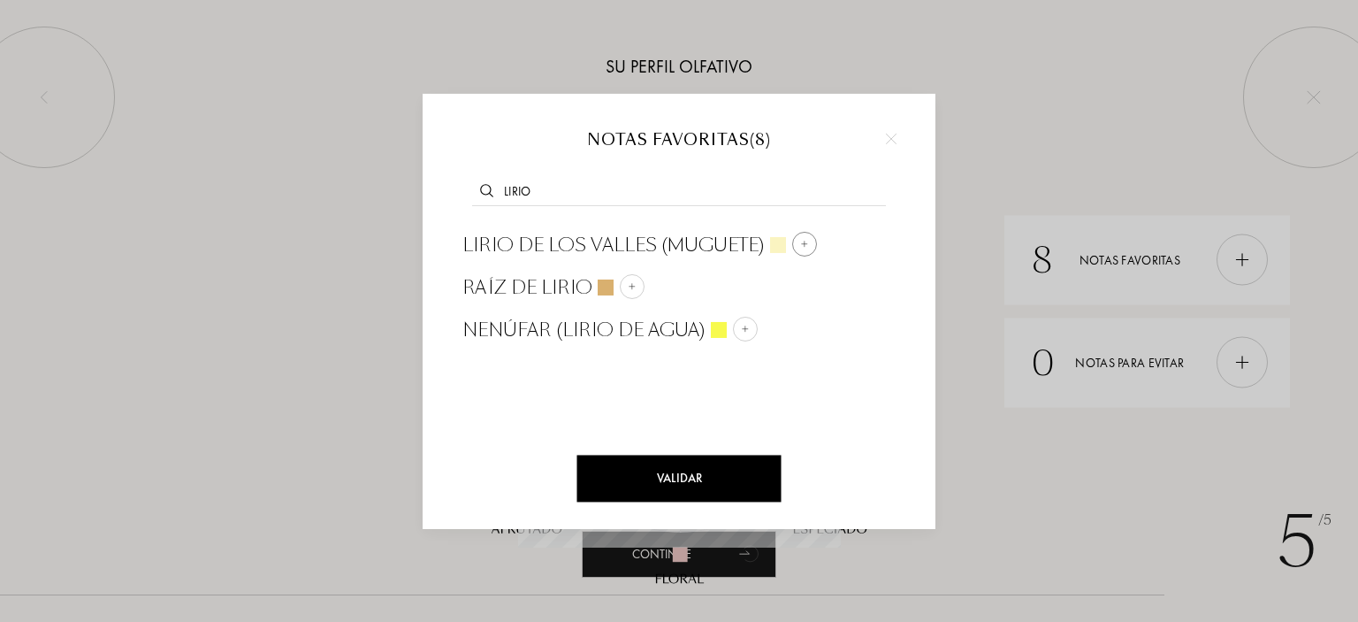
type input "lirio"
click at [800, 243] on img at bounding box center [804, 244] width 9 height 9
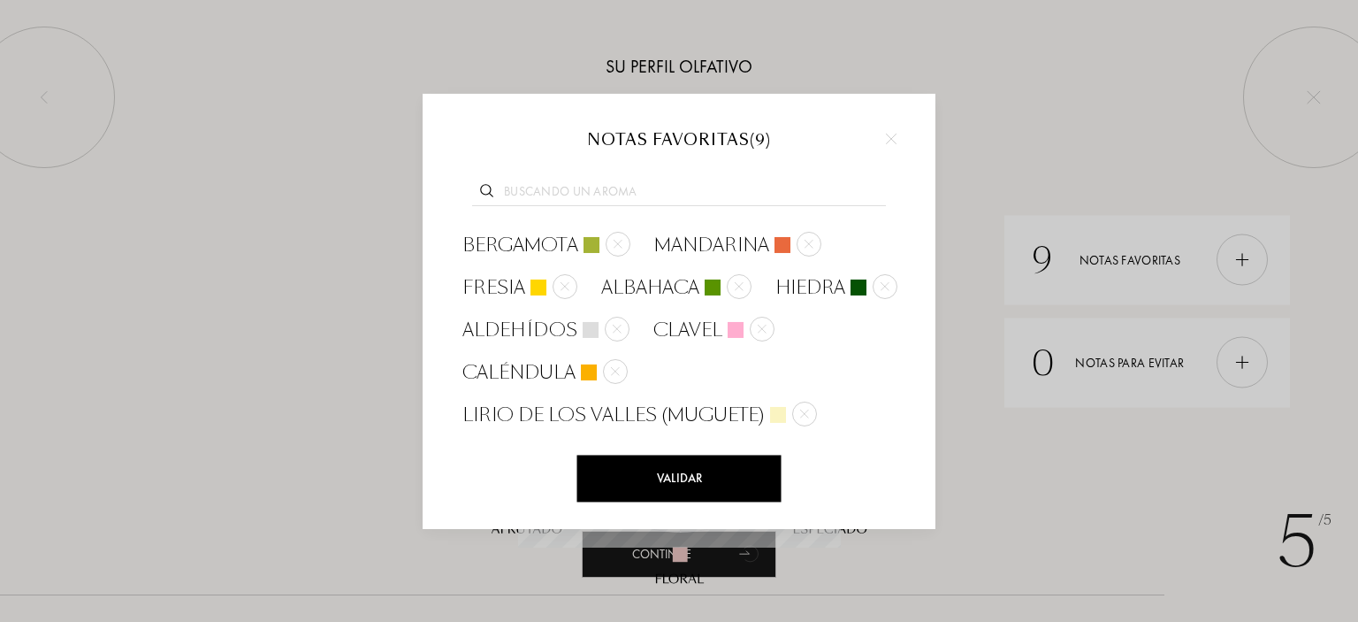
click at [559, 187] on input "text" at bounding box center [679, 194] width 414 height 24
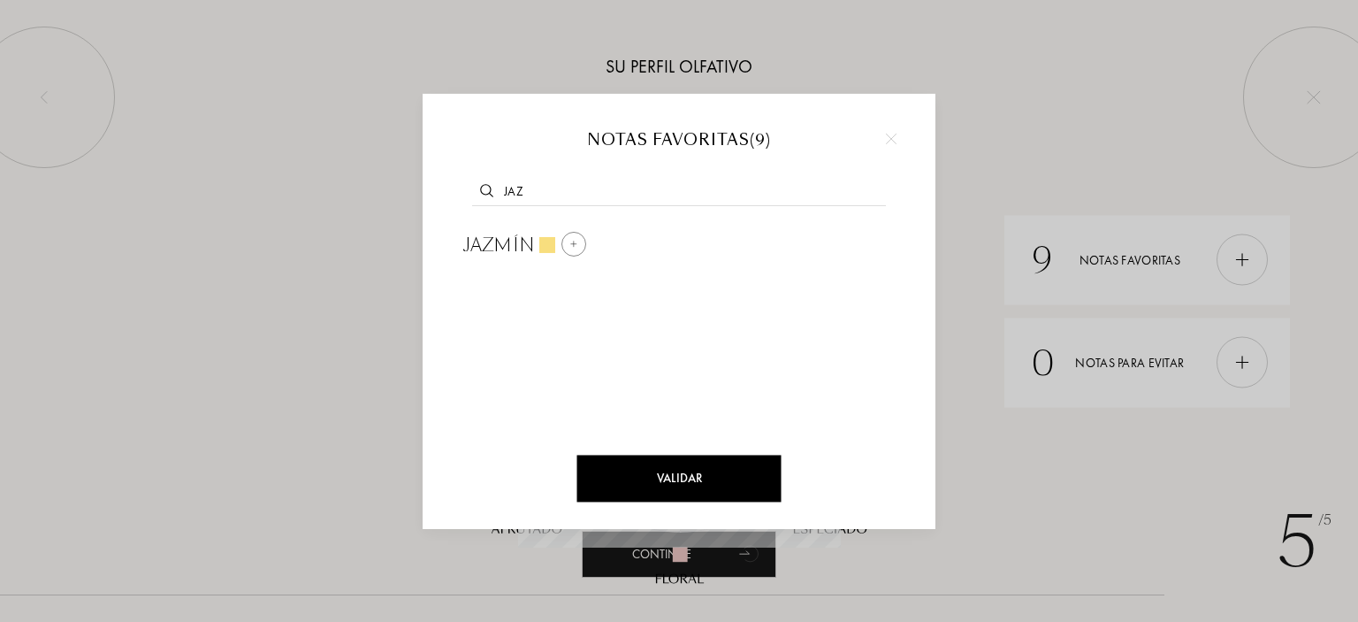
type input "jaz"
click at [569, 240] on img at bounding box center [573, 244] width 9 height 9
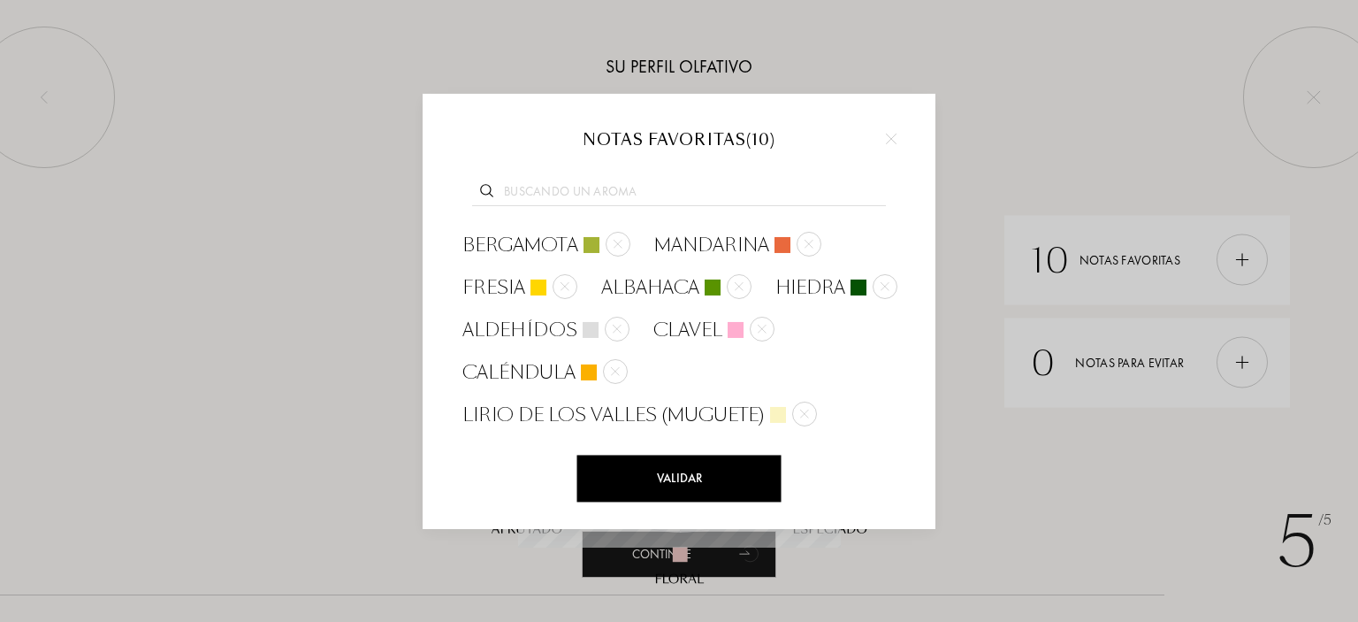
click at [572, 194] on input "text" at bounding box center [679, 194] width 414 height 24
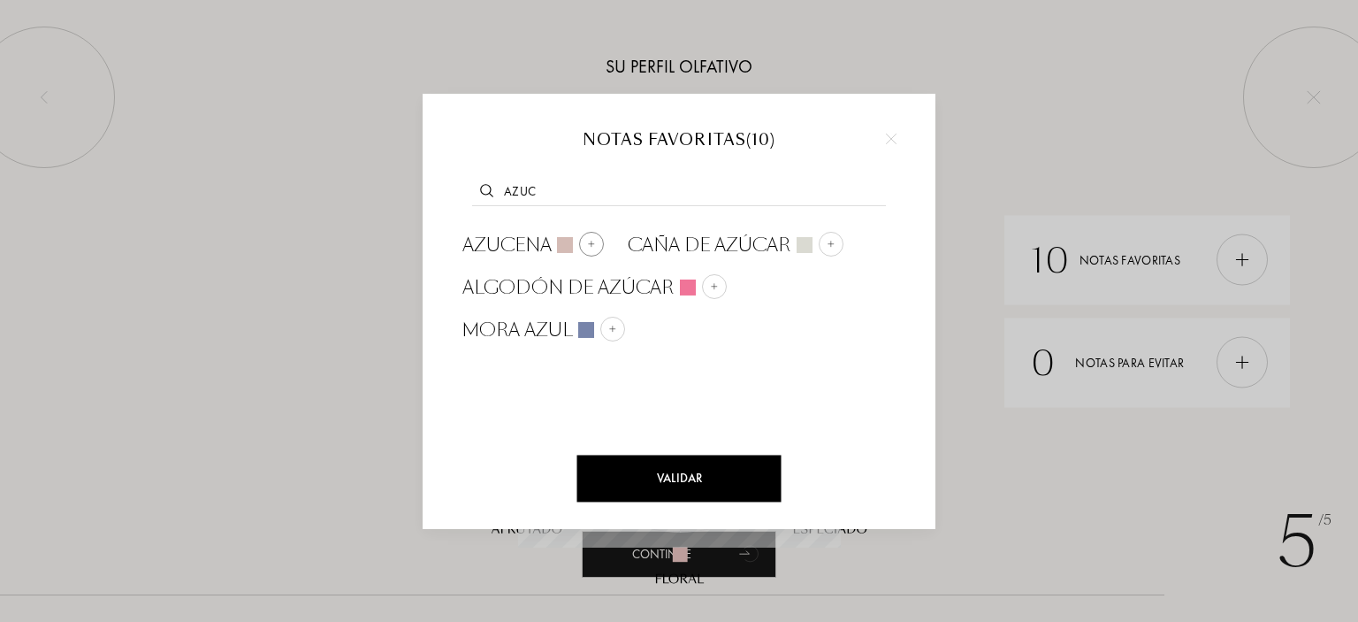
type input "azuc"
click at [592, 243] on img at bounding box center [591, 244] width 9 height 9
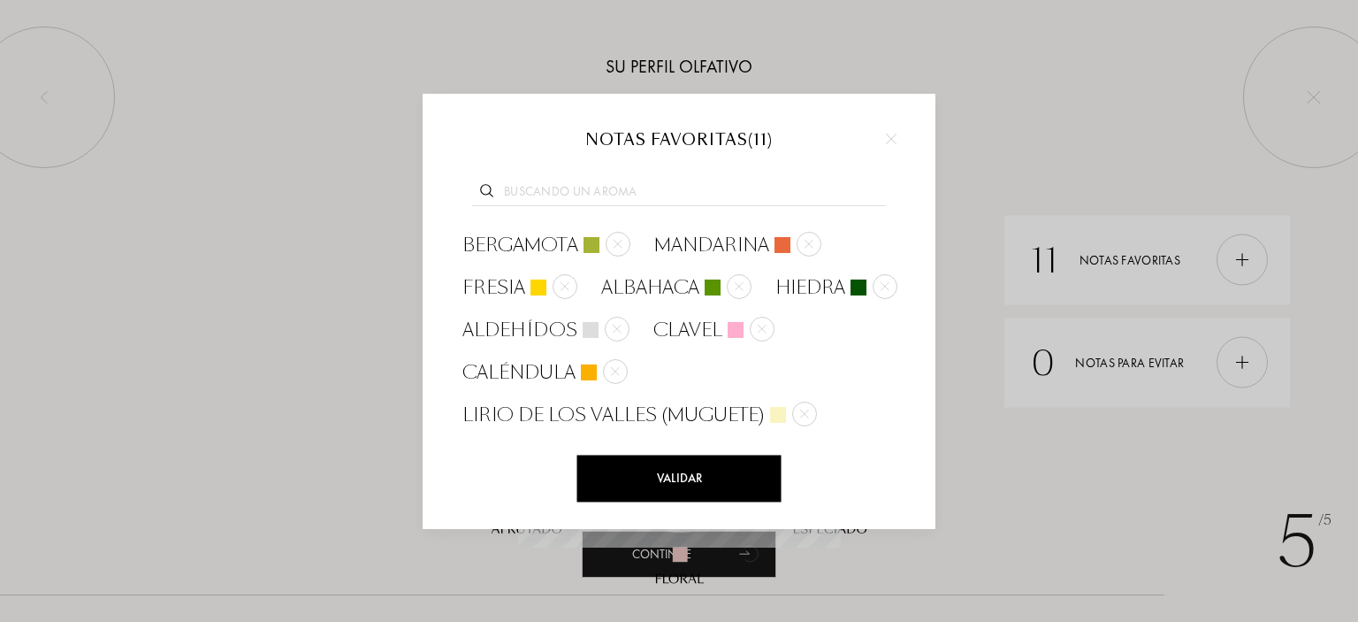
click at [544, 189] on input "text" at bounding box center [679, 194] width 414 height 24
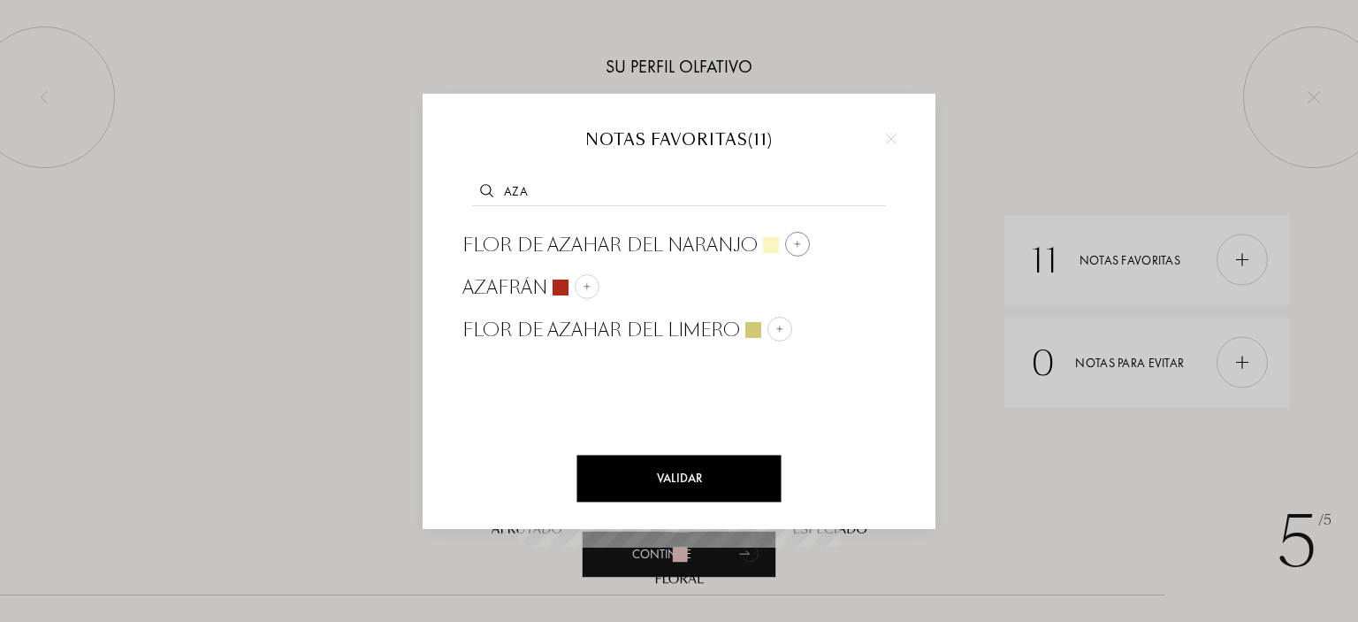
type input "aza"
click at [796, 243] on img at bounding box center [797, 244] width 9 height 9
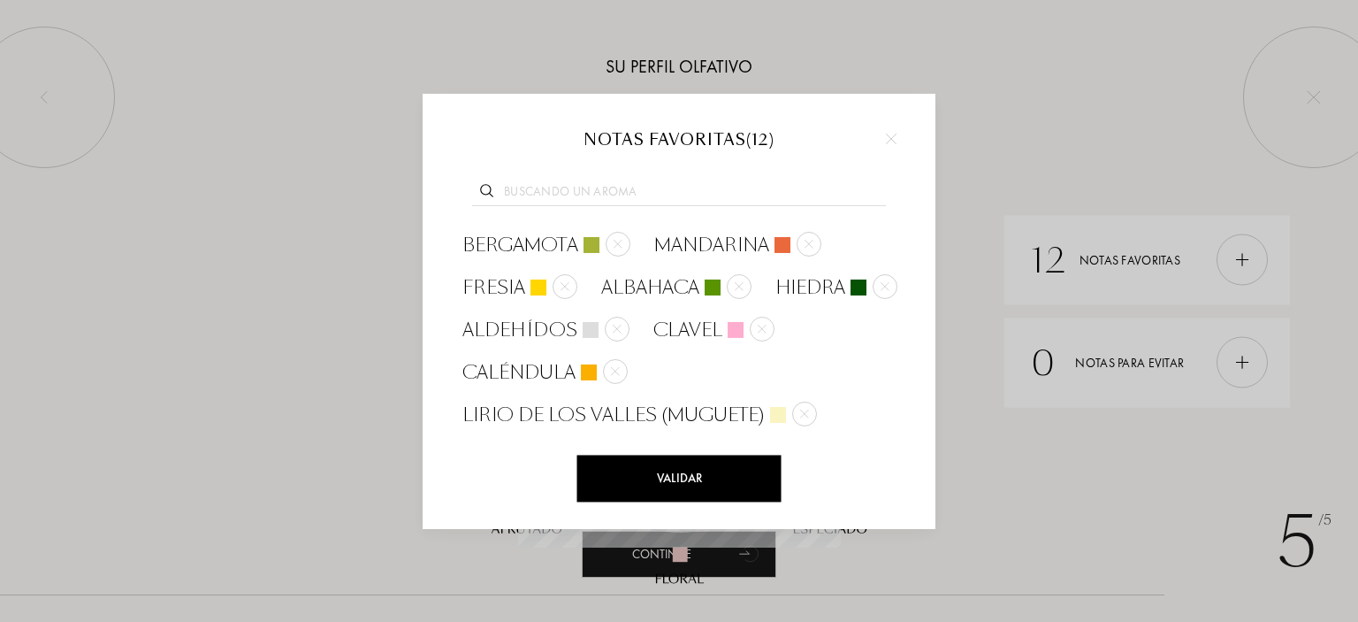
click at [558, 187] on input "text" at bounding box center [679, 194] width 414 height 24
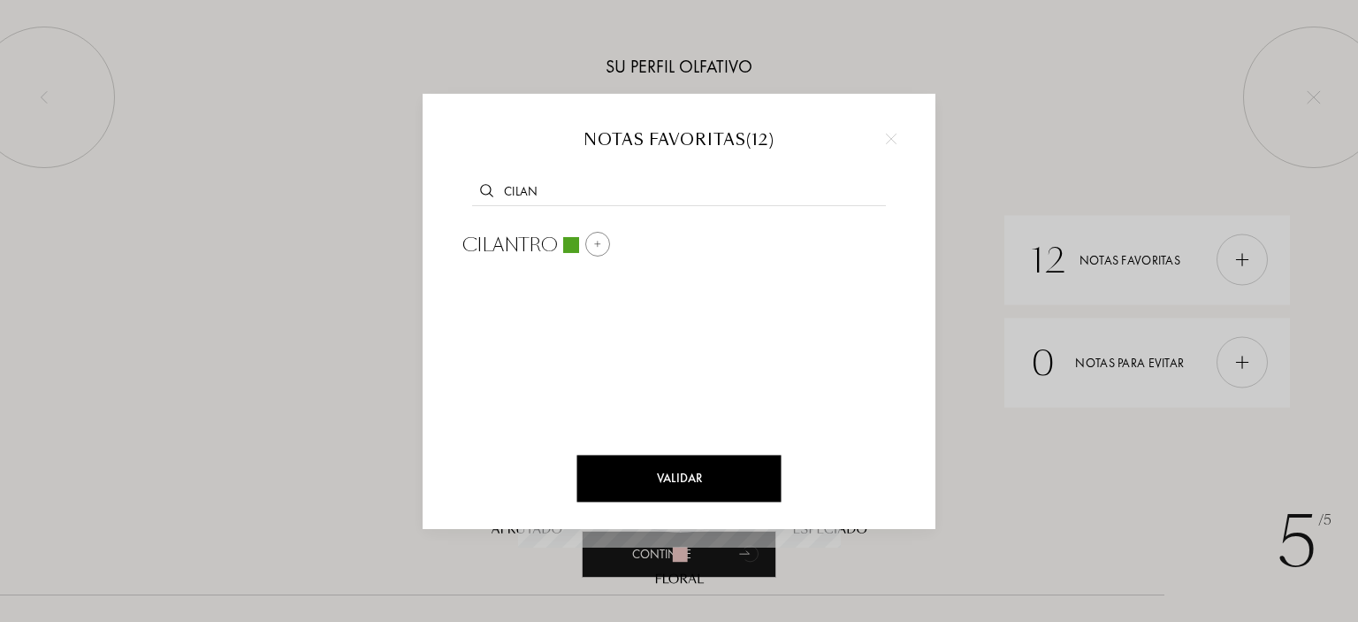
type input "cilan"
click at [597, 243] on img at bounding box center [597, 244] width 9 height 9
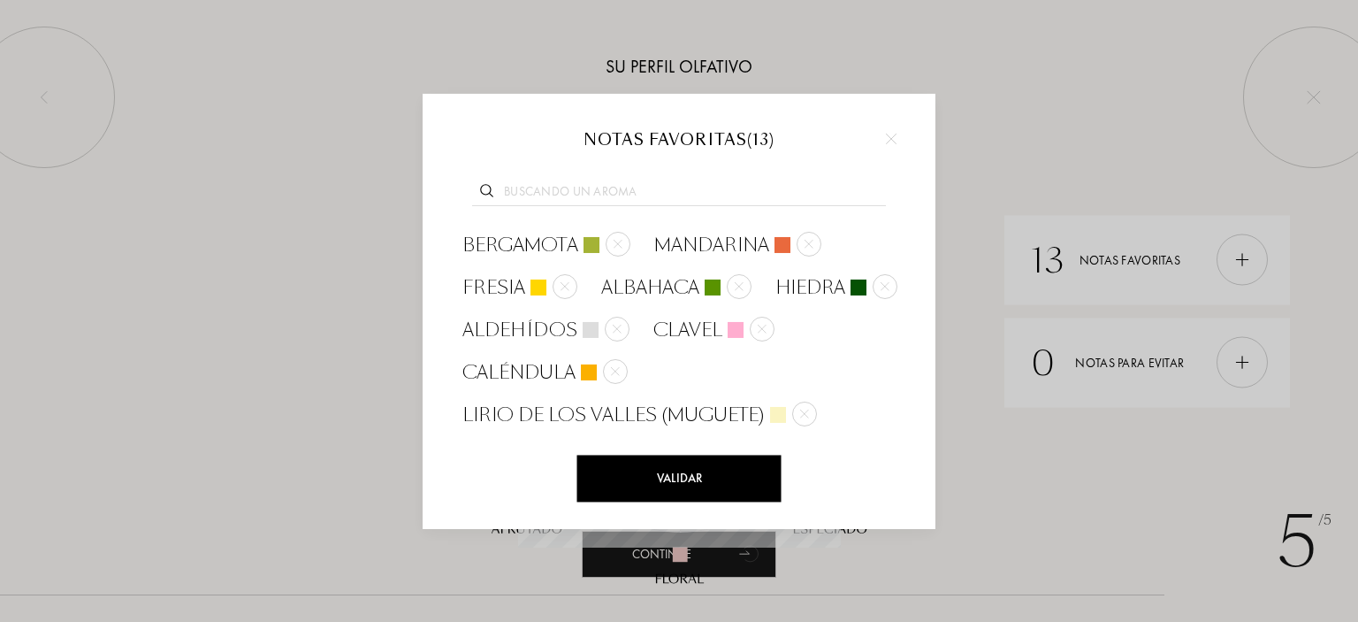
click at [563, 192] on input "text" at bounding box center [679, 194] width 414 height 24
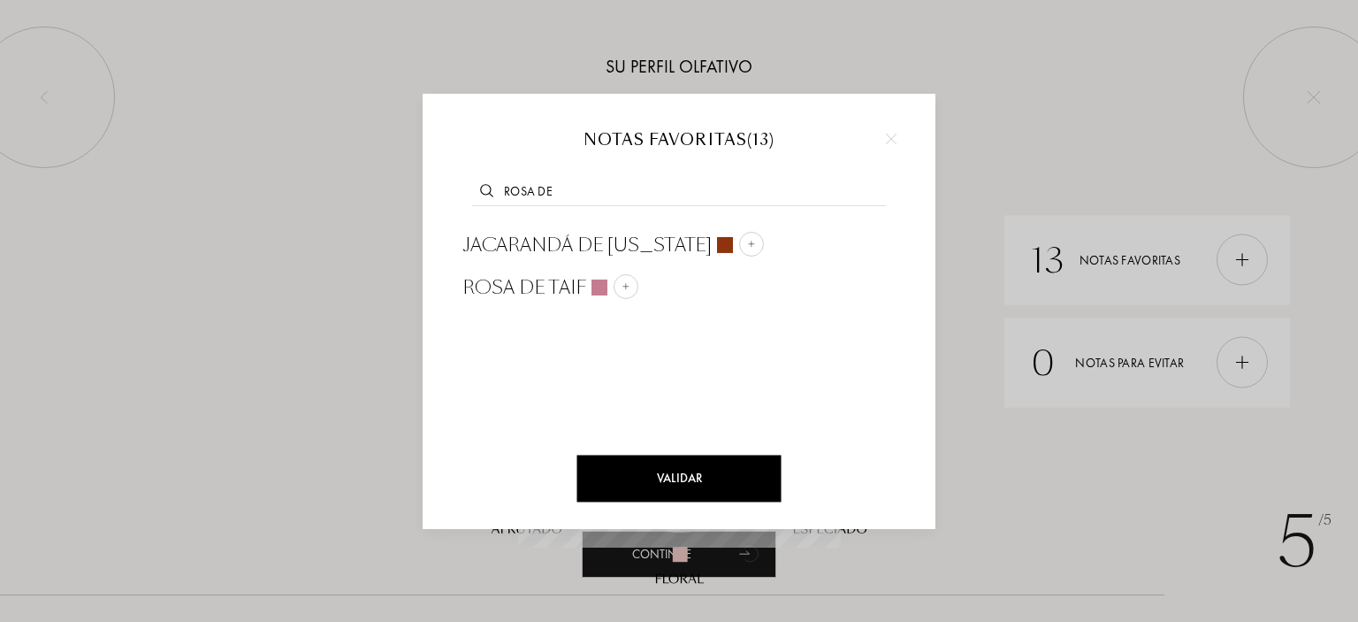
drag, startPoint x: 562, startPoint y: 184, endPoint x: 482, endPoint y: 185, distance: 80.5
click at [482, 185] on div "rosa de" at bounding box center [679, 190] width 460 height 68
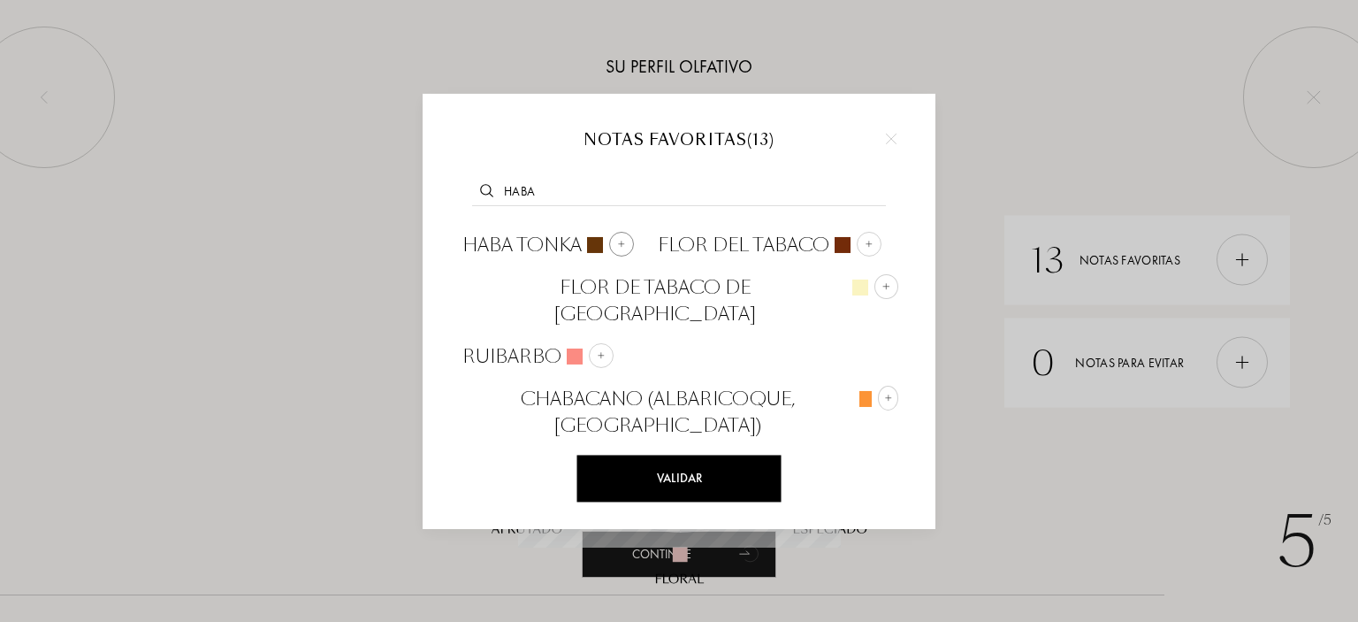
type input "haba"
click at [617, 236] on div at bounding box center [621, 244] width 25 height 25
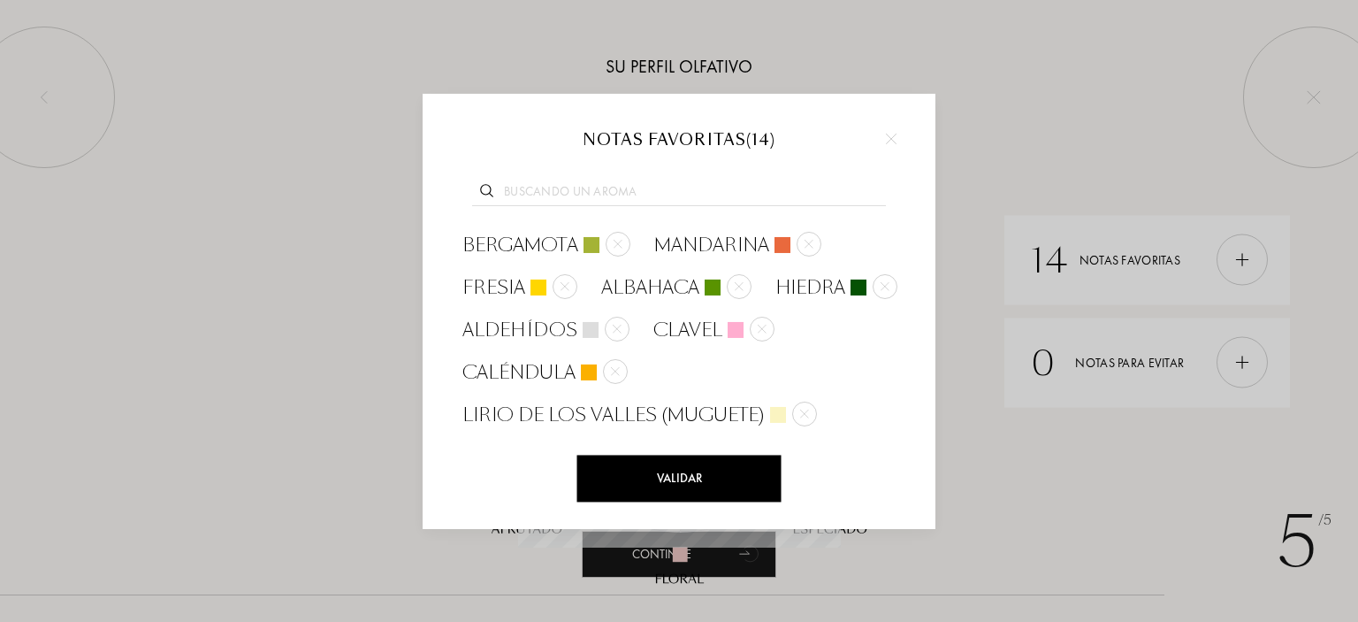
click at [554, 193] on input "text" at bounding box center [679, 194] width 414 height 24
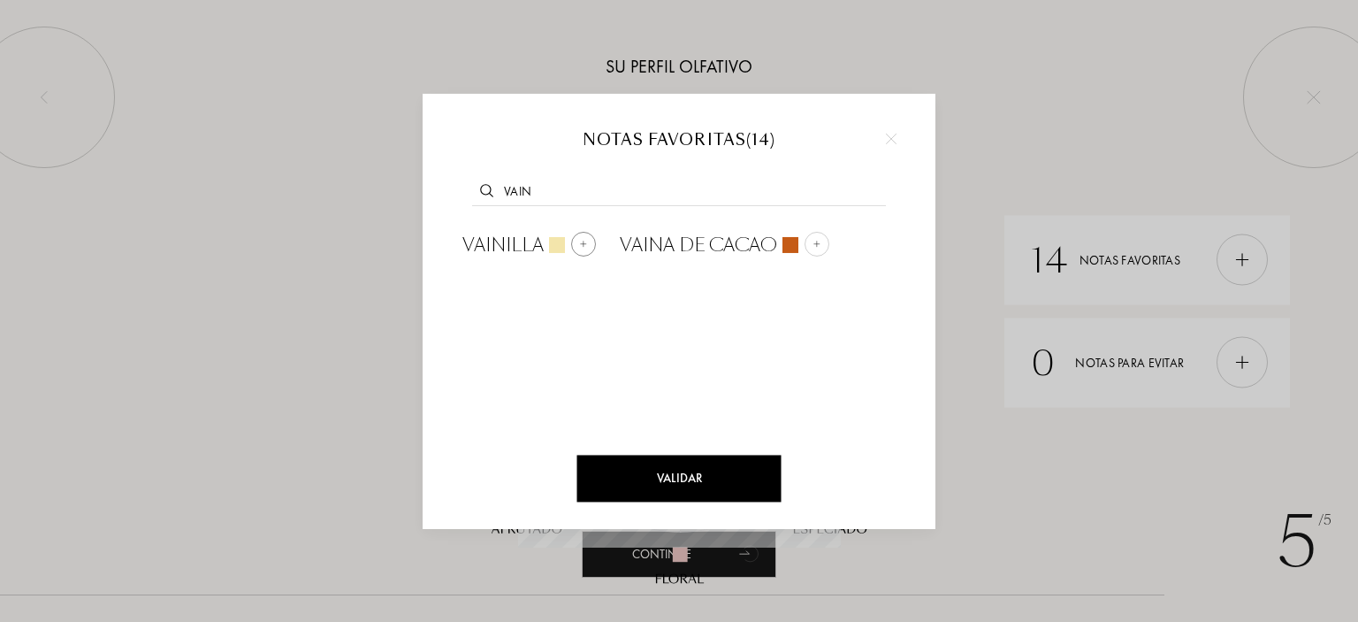
type input "vain"
click at [582, 241] on img at bounding box center [583, 244] width 9 height 9
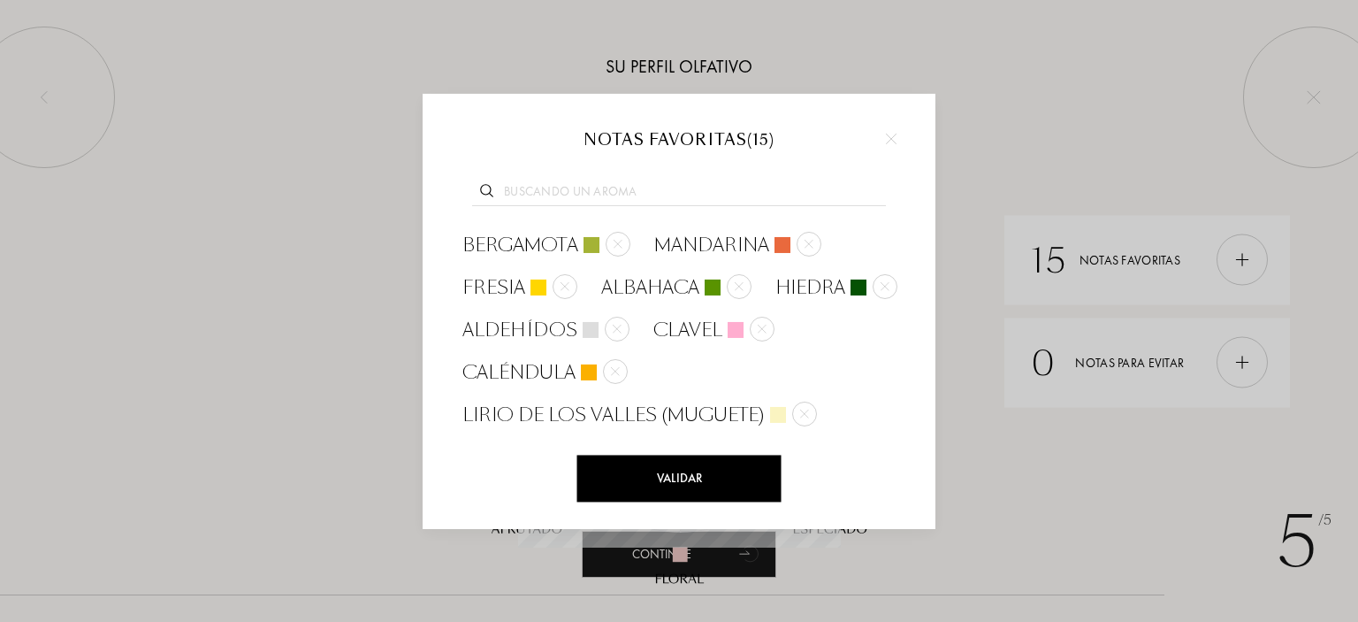
click at [559, 194] on input "text" at bounding box center [679, 194] width 414 height 24
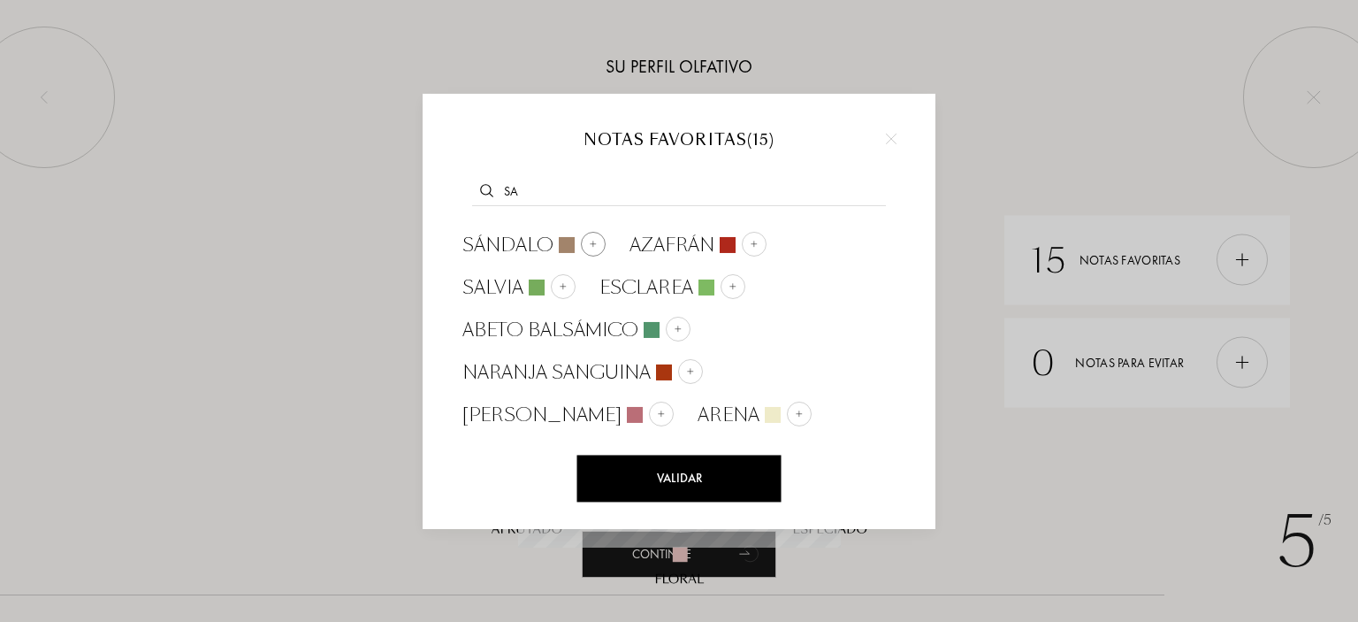
type input "sa"
click at [585, 238] on div at bounding box center [593, 244] width 25 height 25
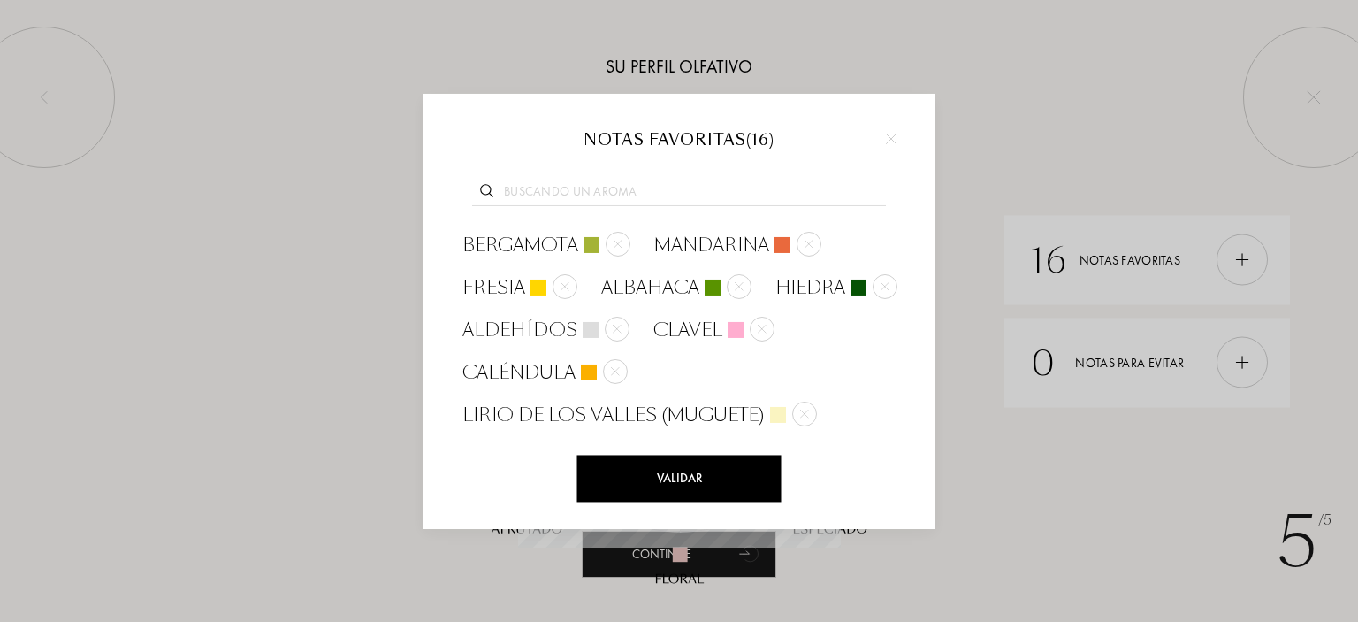
click at [548, 194] on input "text" at bounding box center [679, 194] width 414 height 24
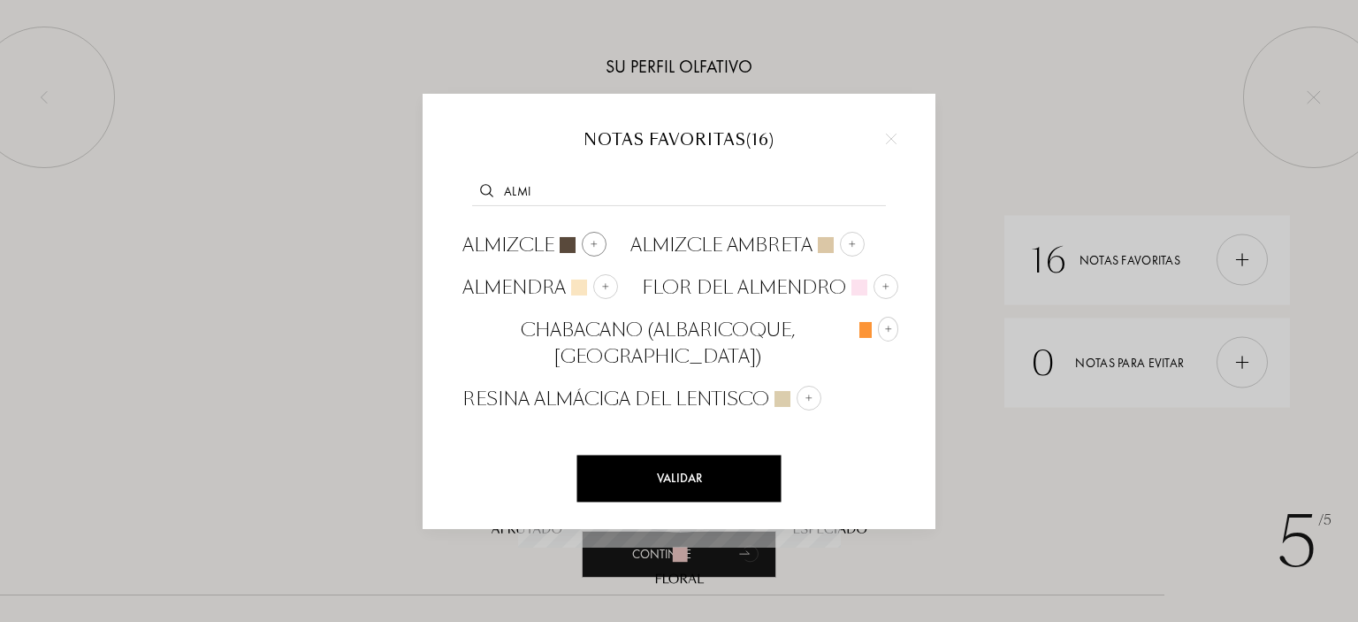
type input "almi"
click at [594, 237] on div at bounding box center [594, 244] width 25 height 25
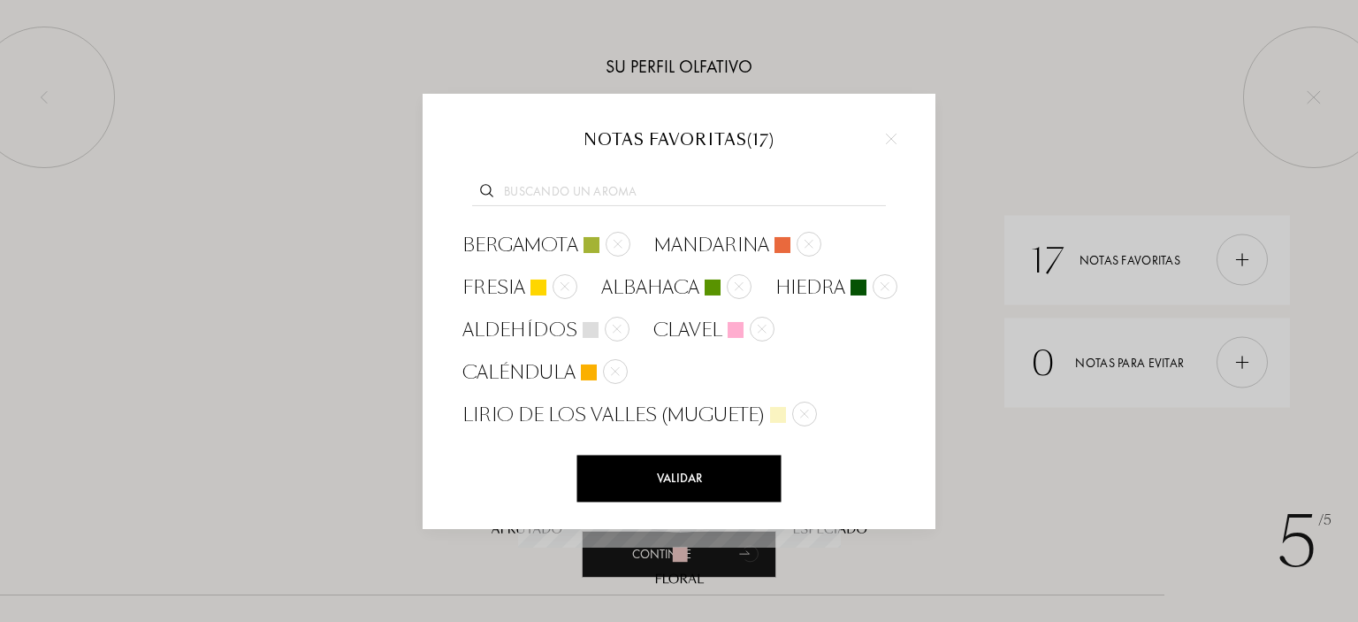
click at [714, 474] on div "Validar" at bounding box center [679, 478] width 204 height 47
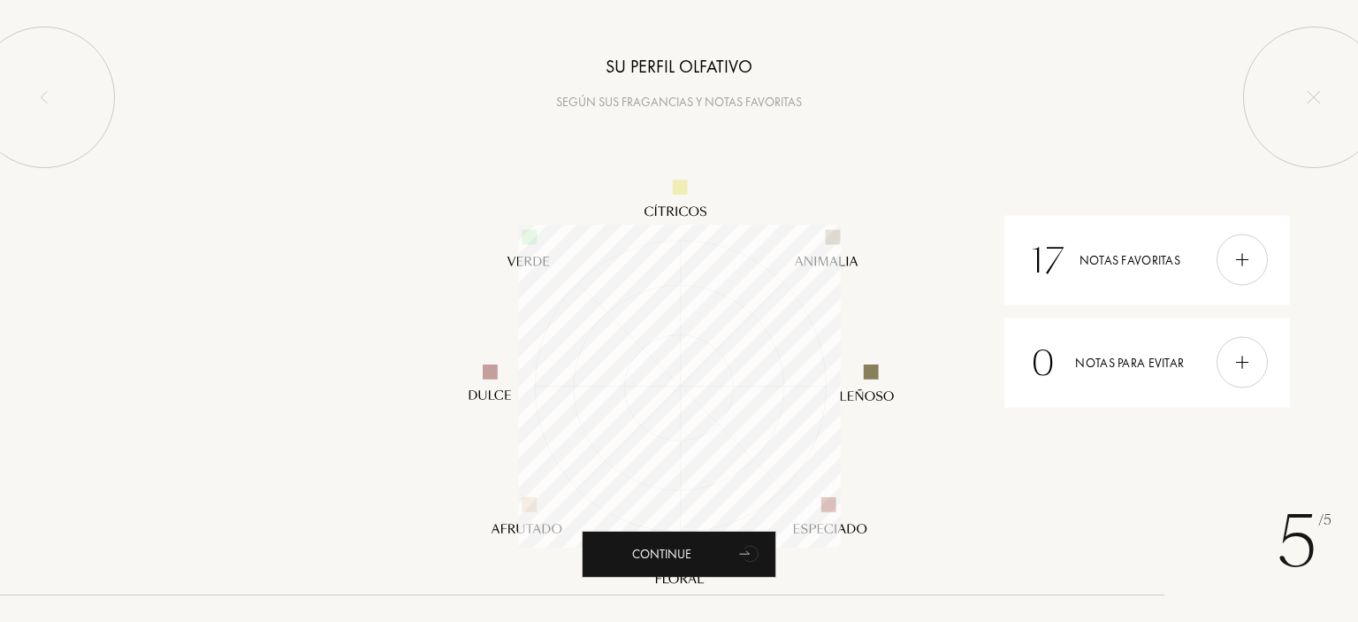
click at [997, 444] on div at bounding box center [679, 385] width 1358 height 548
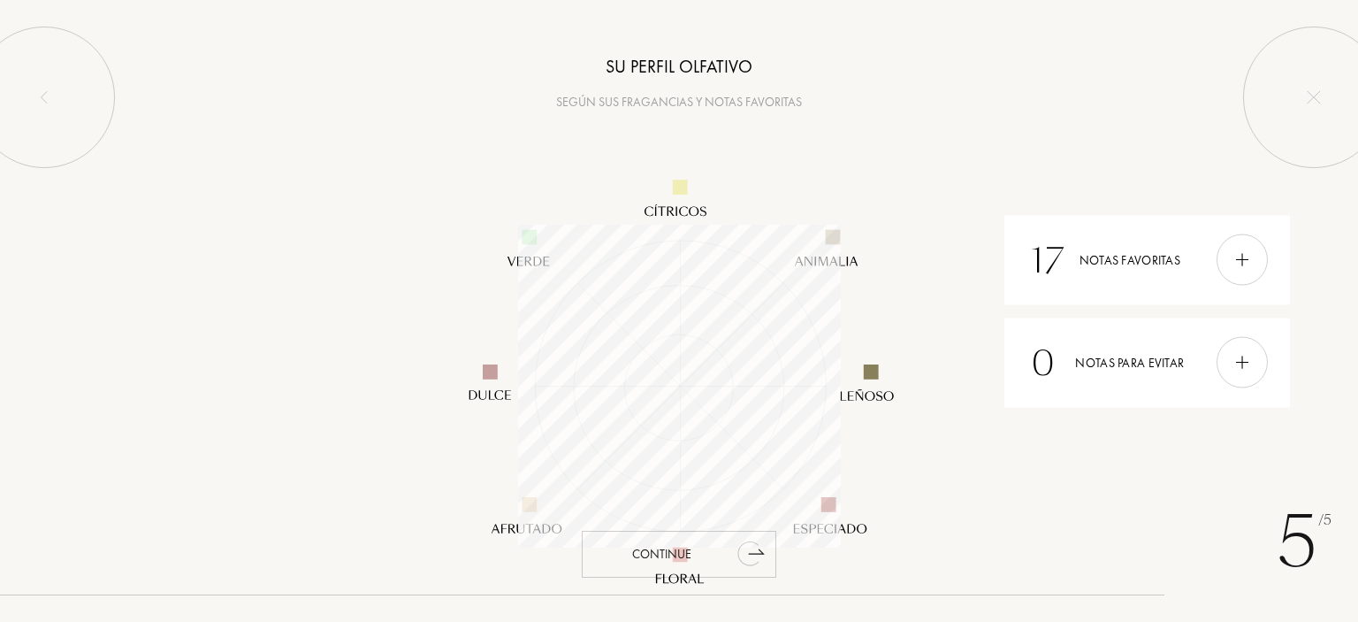
click at [707, 553] on div "Continue" at bounding box center [679, 554] width 195 height 47
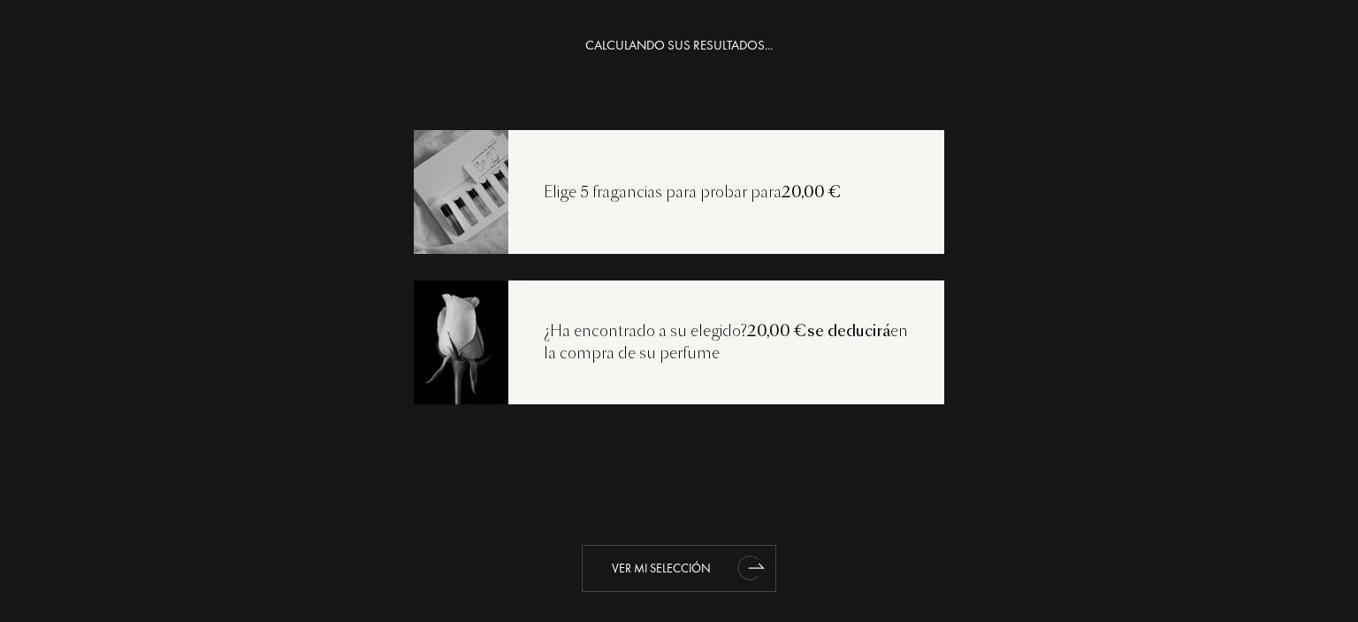
click at [695, 560] on div "Ver mi selección" at bounding box center [679, 568] width 195 height 47
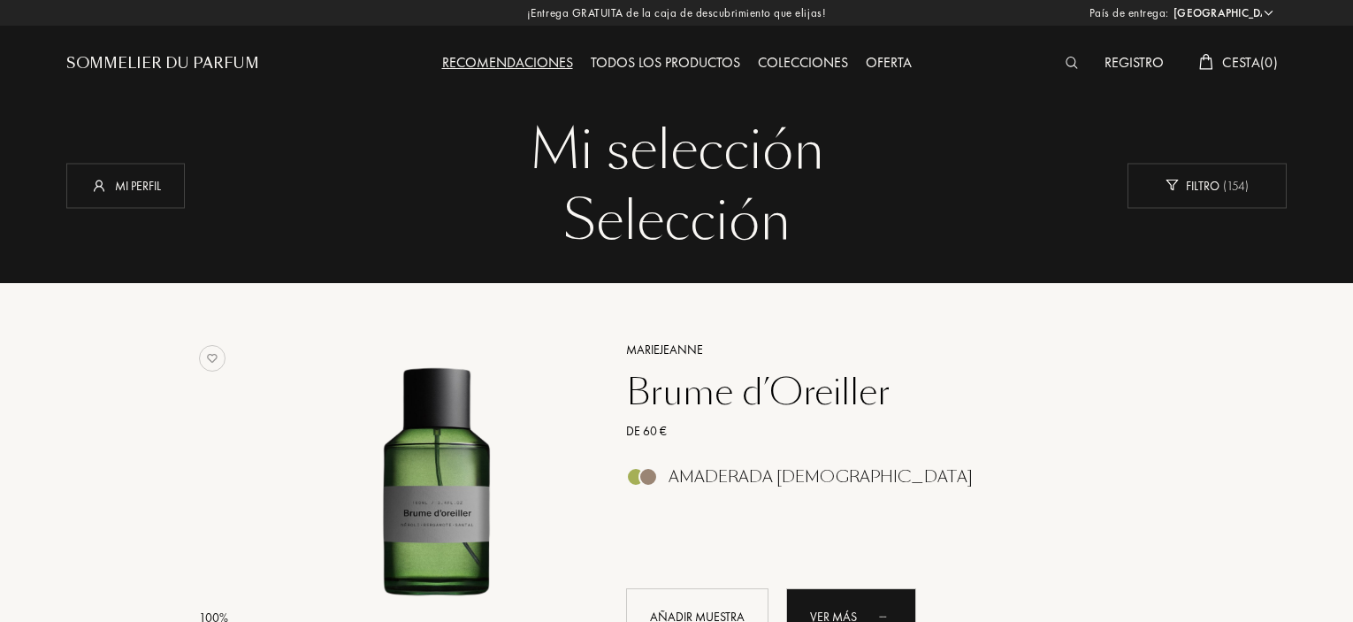
select select "PT"
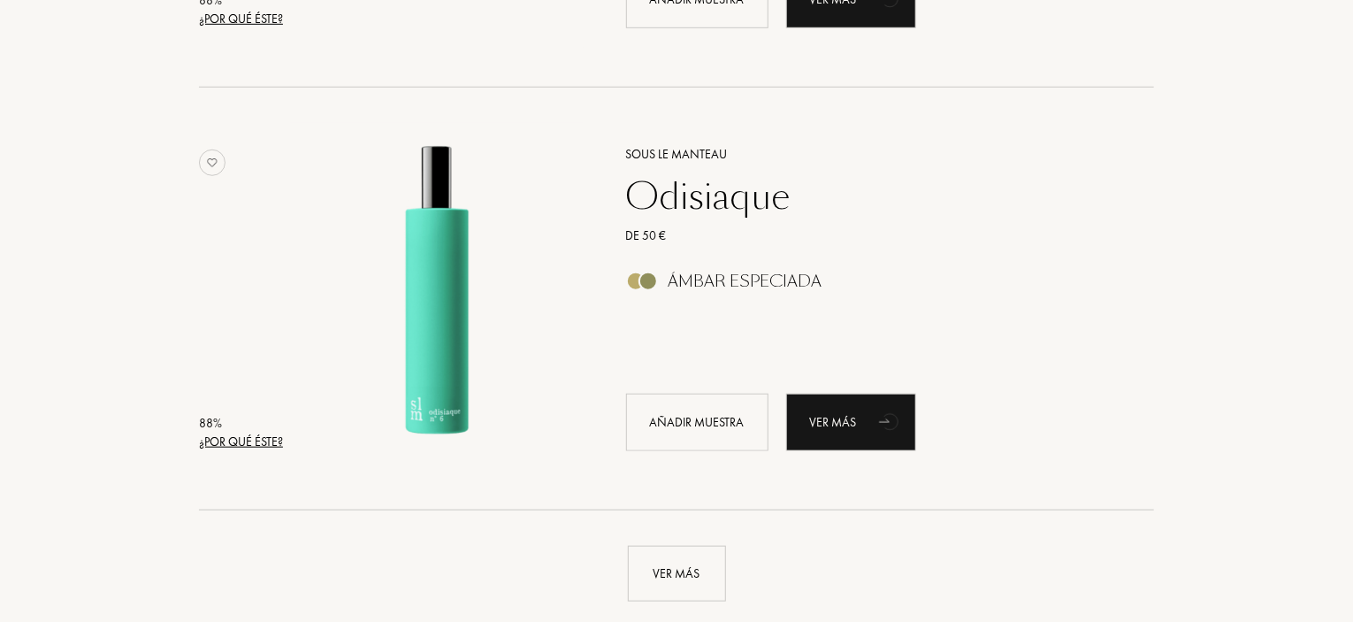
scroll to position [4244, 0]
